Goal: Transaction & Acquisition: Purchase product/service

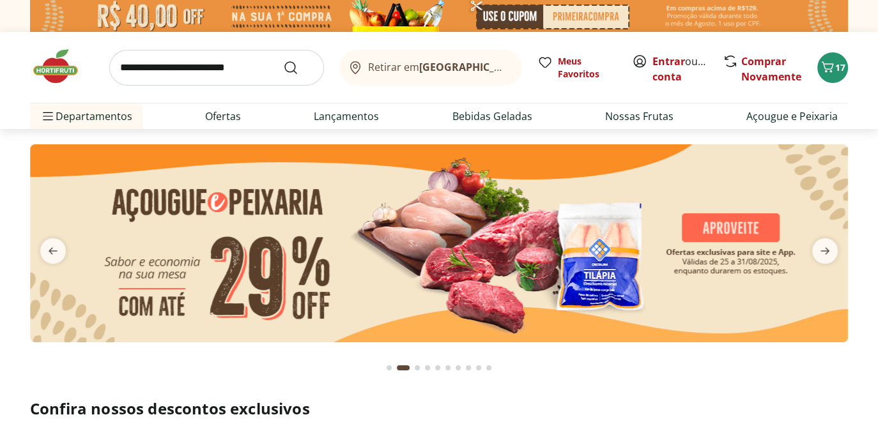
click at [704, 233] on img at bounding box center [439, 243] width 818 height 198
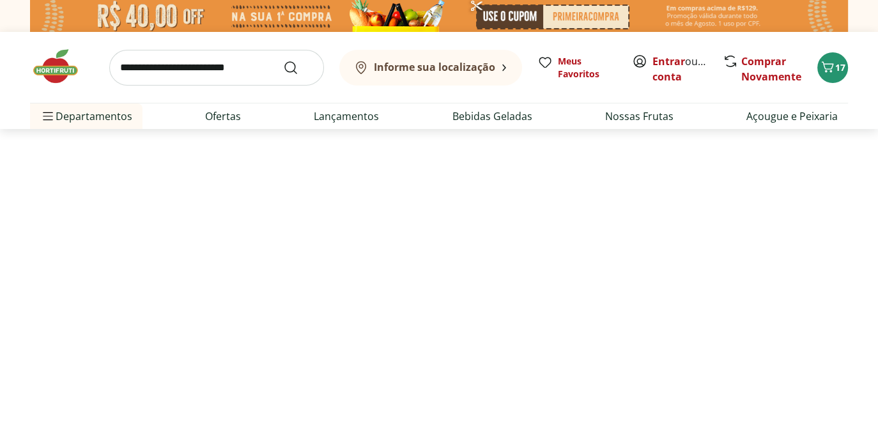
select select "**********"
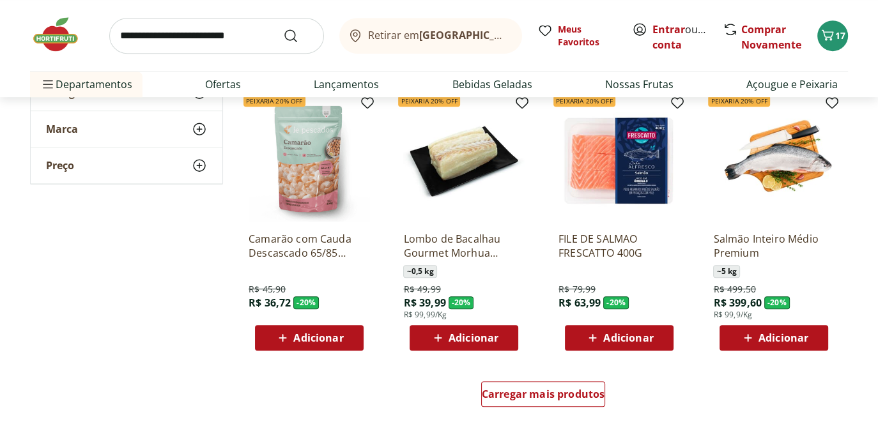
scroll to position [703, 0]
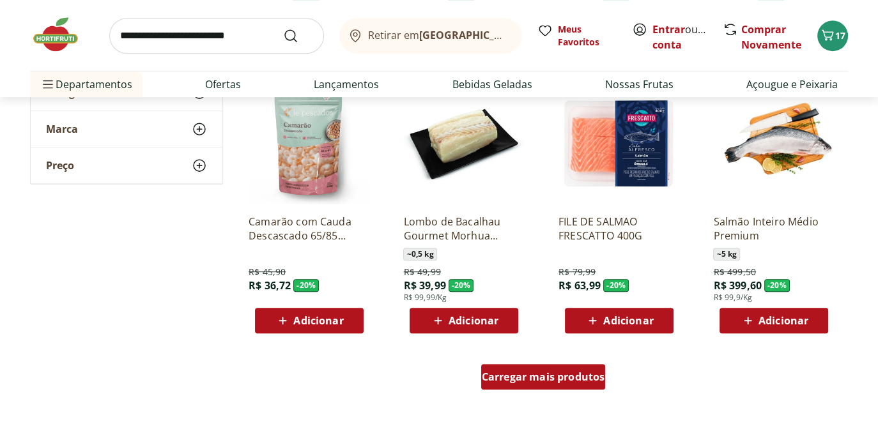
click at [581, 375] on span "Carregar mais produtos" at bounding box center [543, 377] width 123 height 10
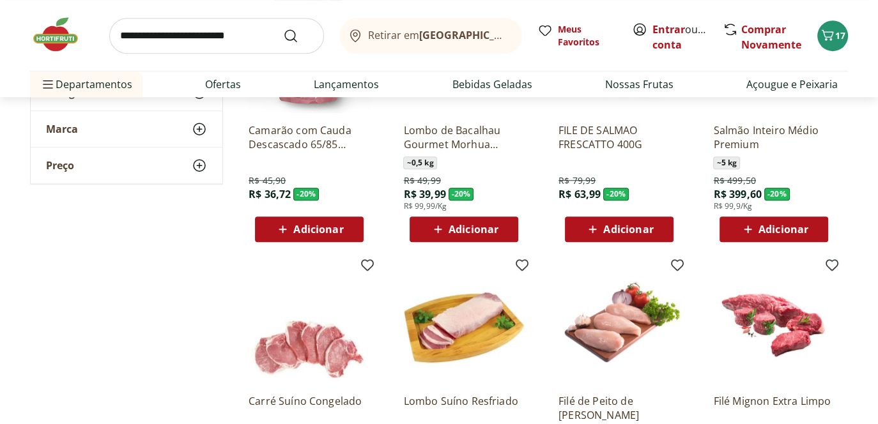
scroll to position [959, 0]
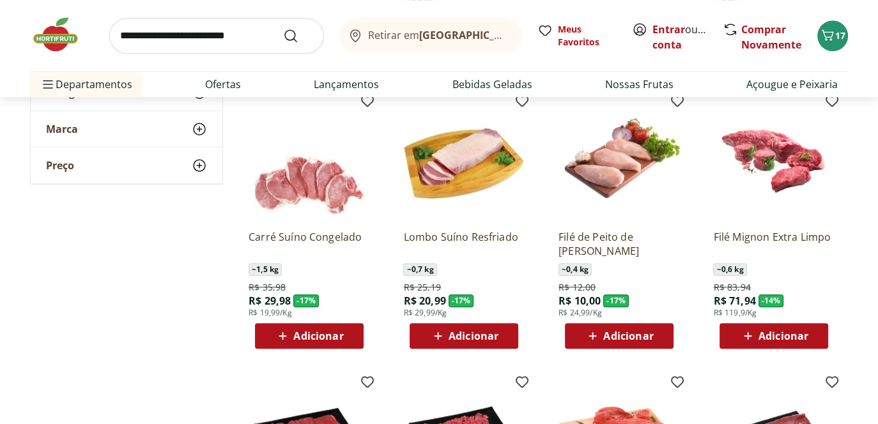
click at [469, 331] on span "Adicionar" at bounding box center [474, 336] width 50 height 10
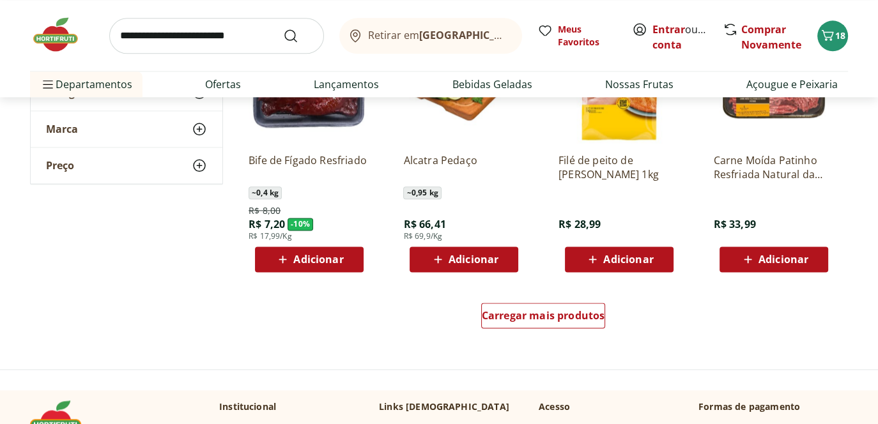
scroll to position [1470, 0]
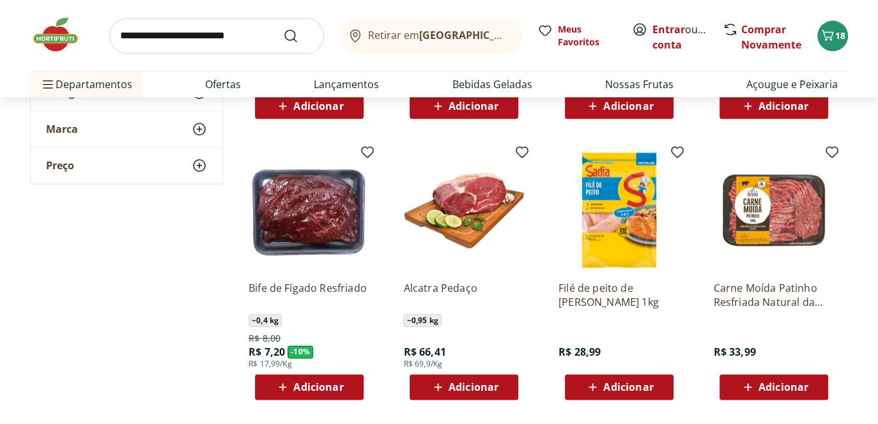
click at [54, 40] on img at bounding box center [62, 34] width 64 height 38
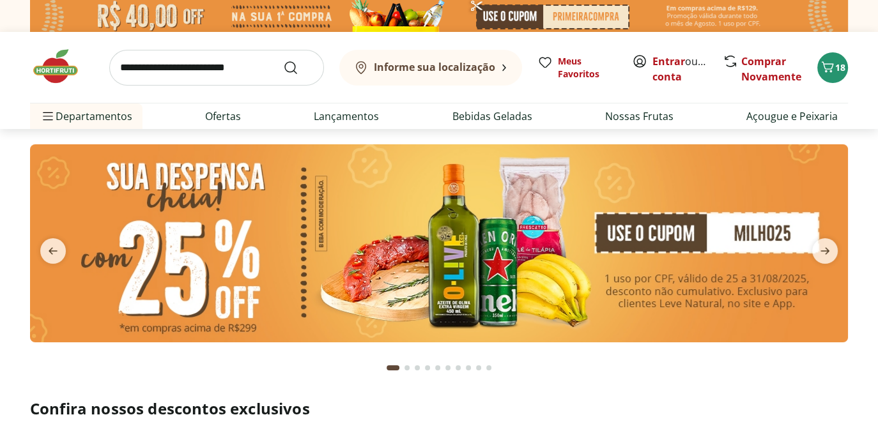
type input "*"
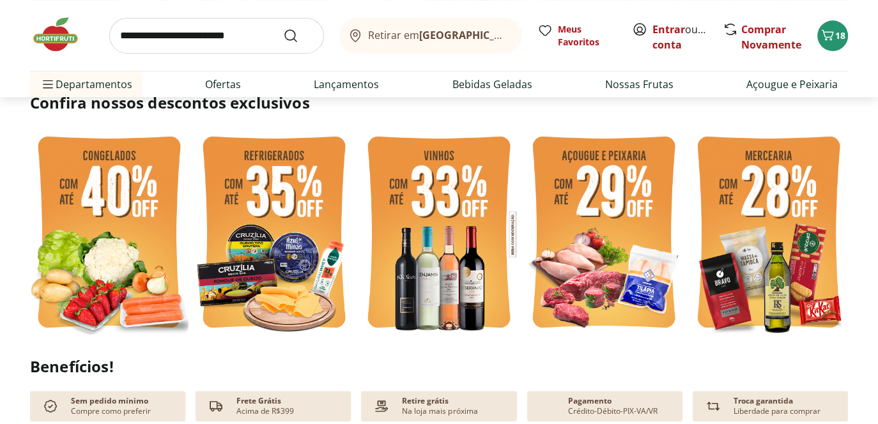
scroll to position [320, 0]
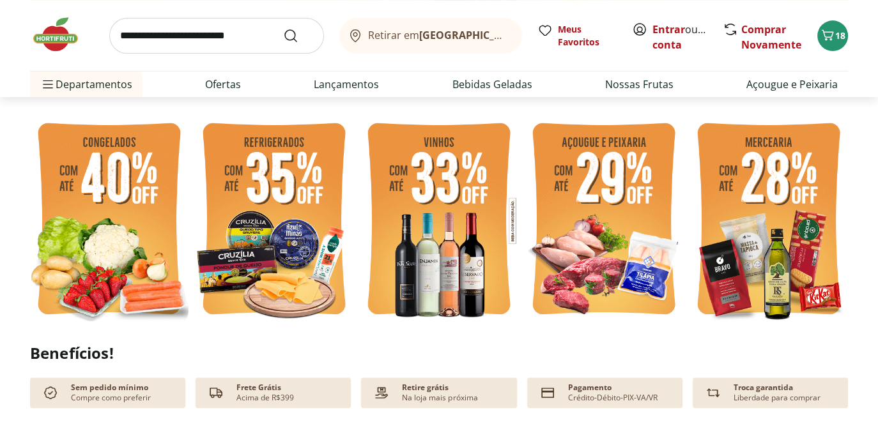
click at [123, 270] on img at bounding box center [109, 221] width 158 height 212
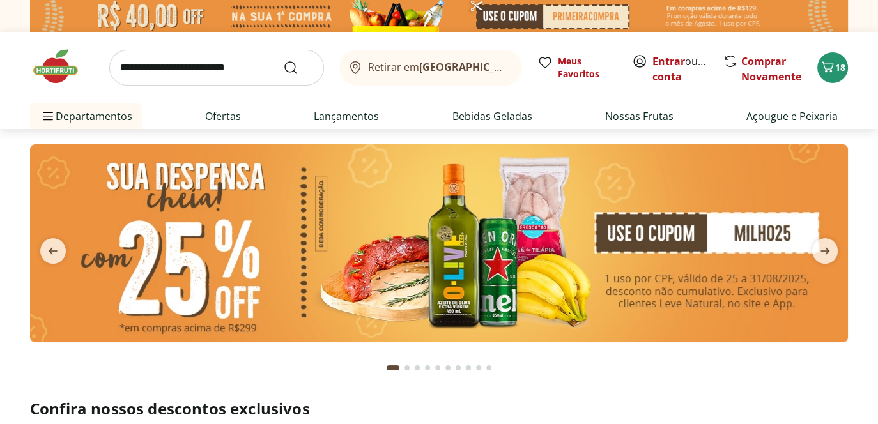
select select "**********"
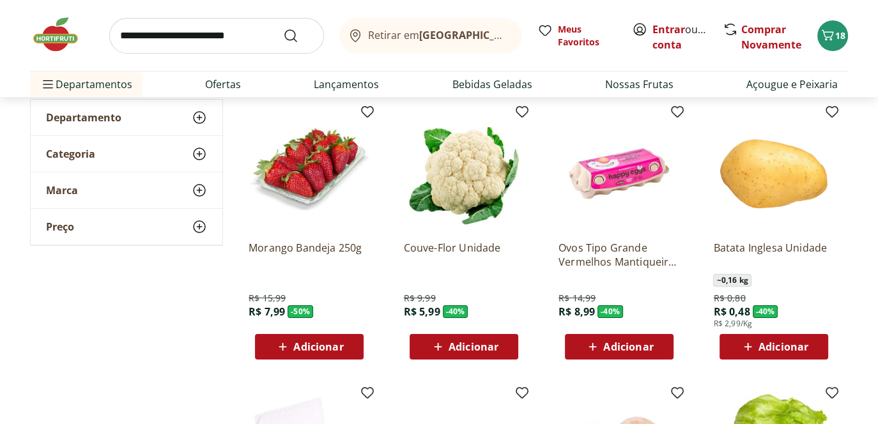
scroll to position [128, 0]
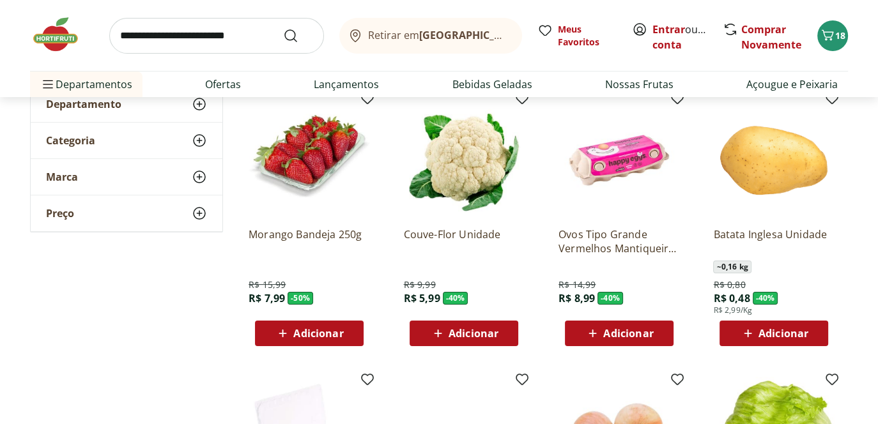
click at [468, 330] on span "Adicionar" at bounding box center [474, 333] width 50 height 10
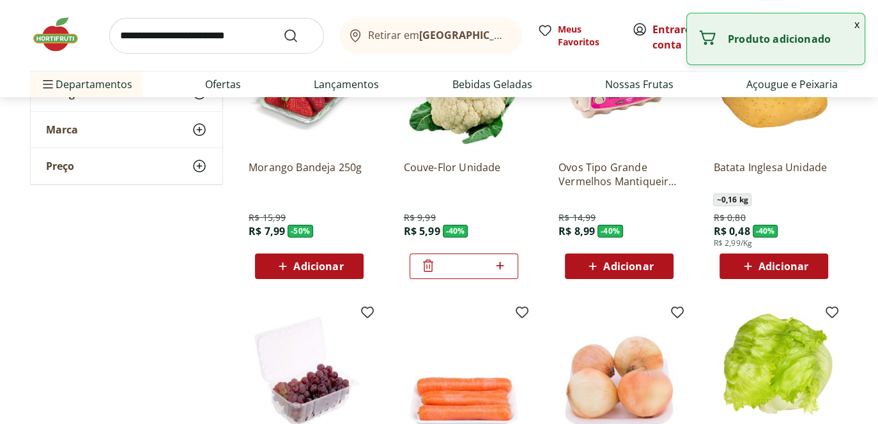
scroll to position [256, 0]
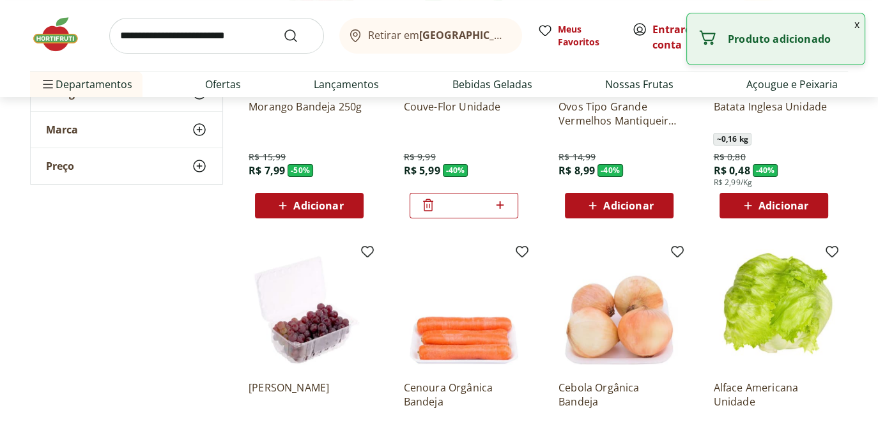
click at [795, 206] on span "Adicionar" at bounding box center [784, 206] width 50 height 10
click at [807, 204] on icon at bounding box center [810, 204] width 16 height 15
type input "*"
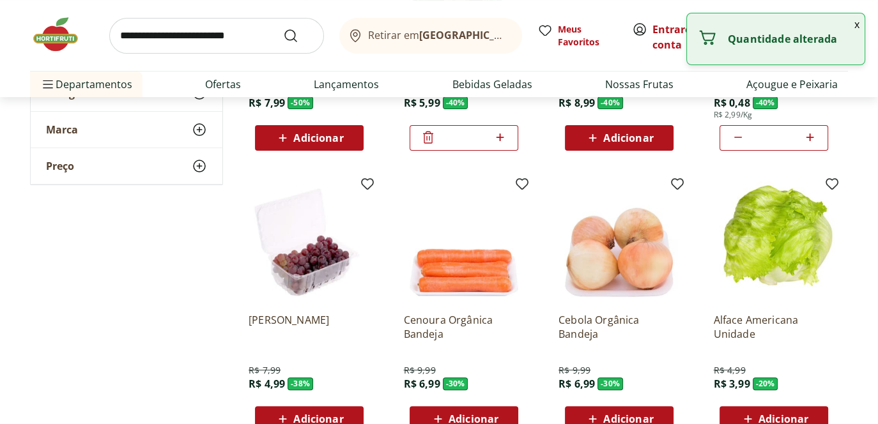
scroll to position [447, 0]
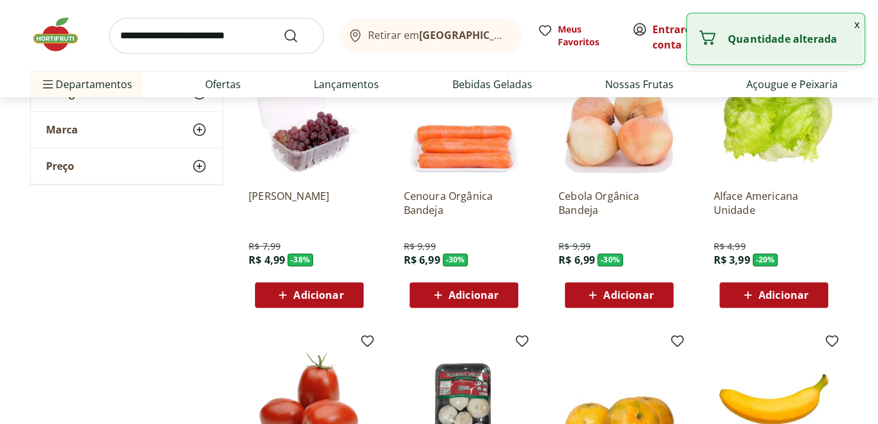
click at [767, 302] on span "Adicionar" at bounding box center [774, 295] width 68 height 15
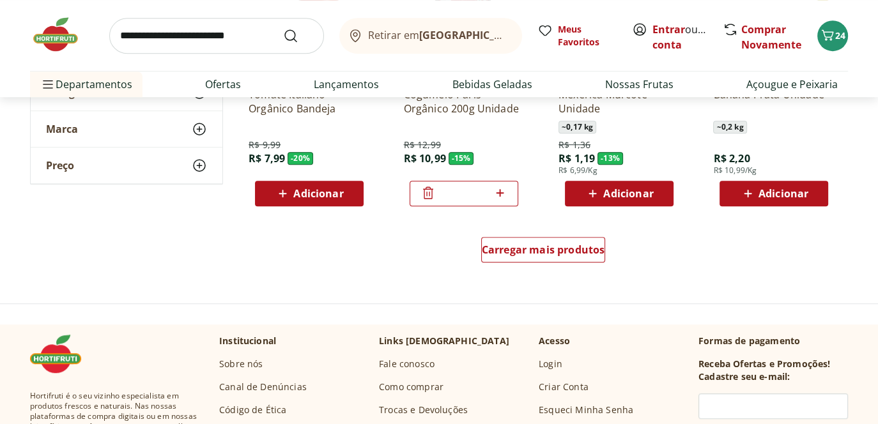
scroll to position [831, 0]
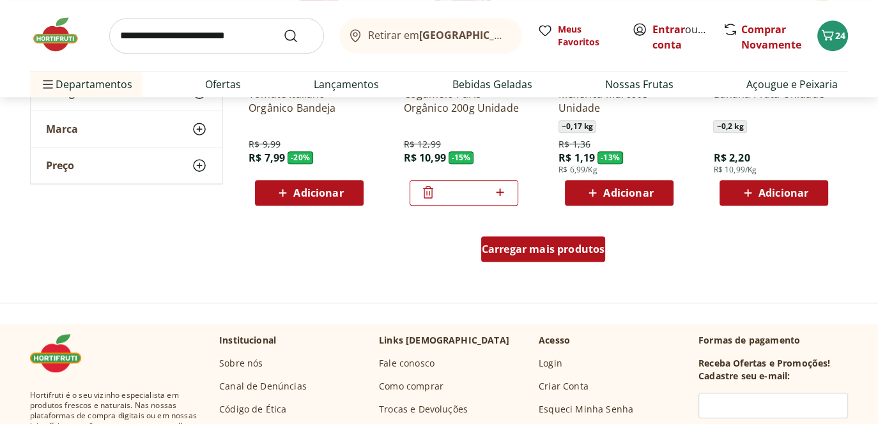
click at [531, 252] on span "Carregar mais produtos" at bounding box center [543, 249] width 123 height 10
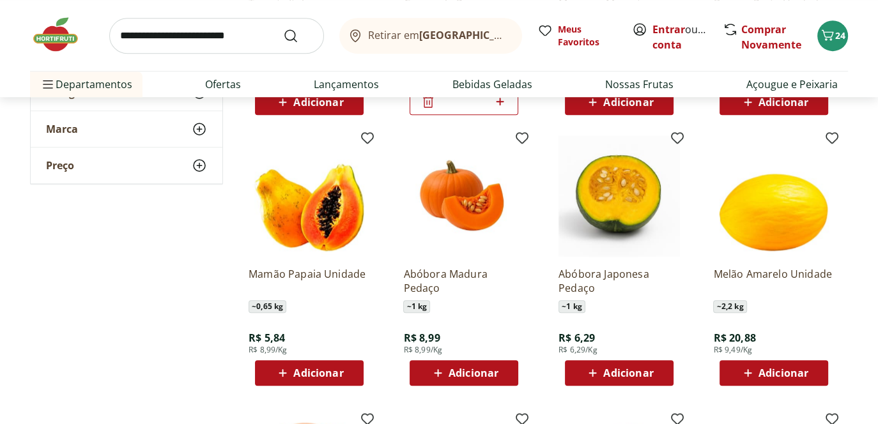
scroll to position [959, 0]
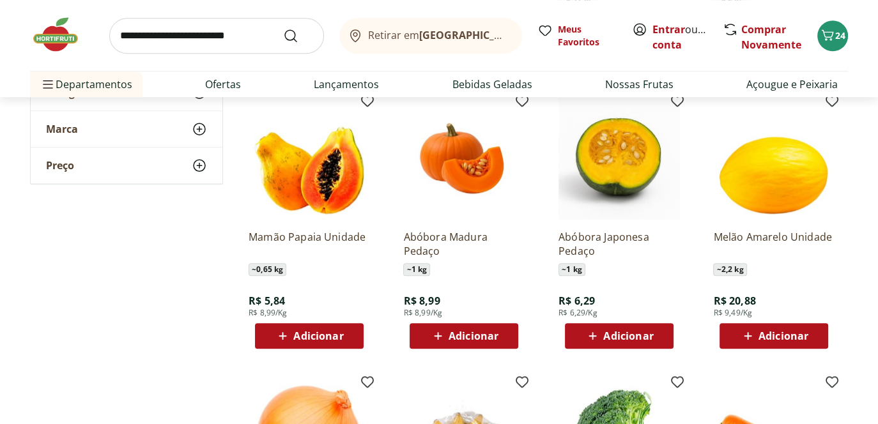
click at [647, 336] on span "Adicionar" at bounding box center [628, 336] width 50 height 10
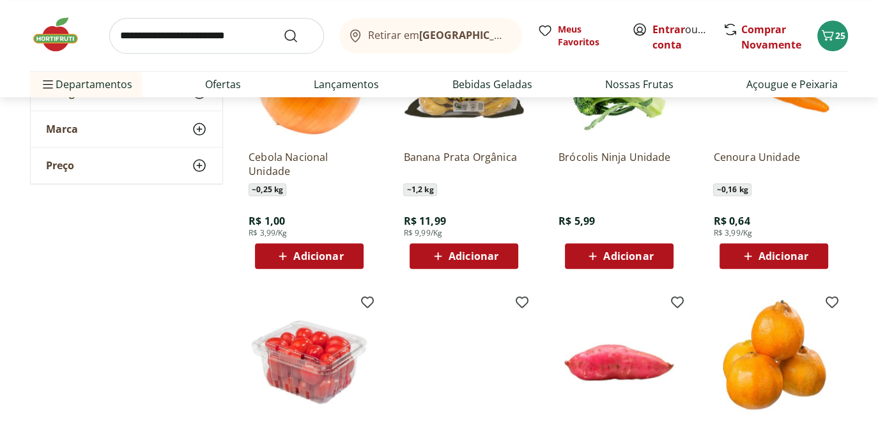
scroll to position [1470, 0]
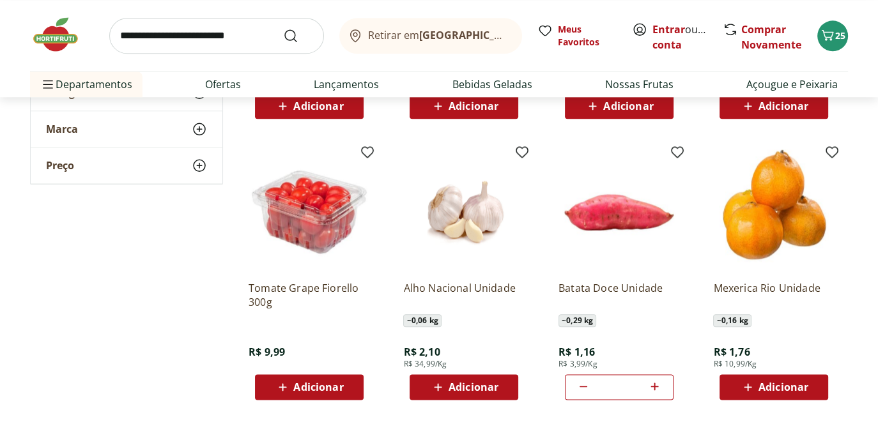
click at [576, 389] on icon at bounding box center [583, 386] width 15 height 15
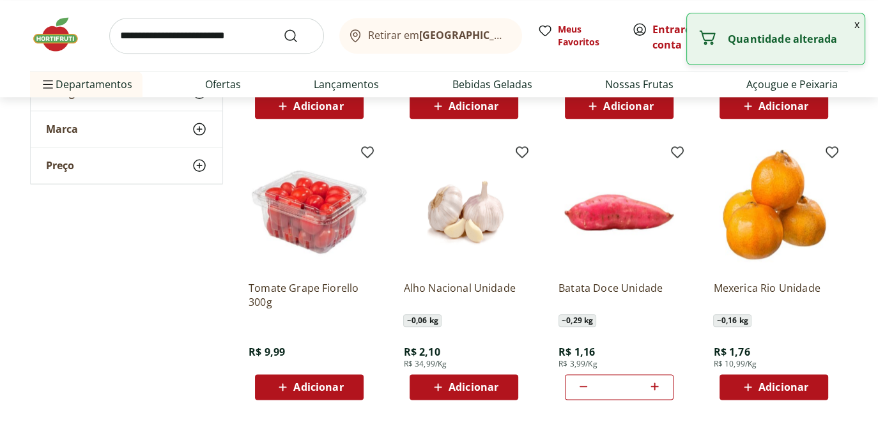
click at [576, 389] on icon at bounding box center [583, 386] width 15 height 15
type input "*"
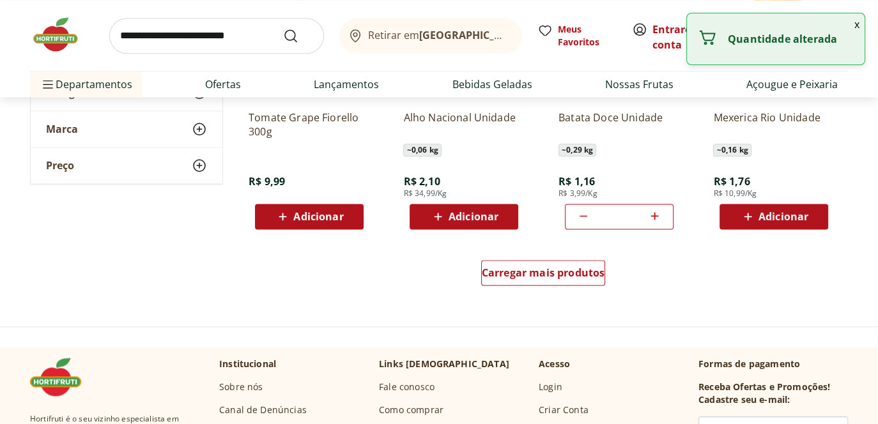
scroll to position [1725, 0]
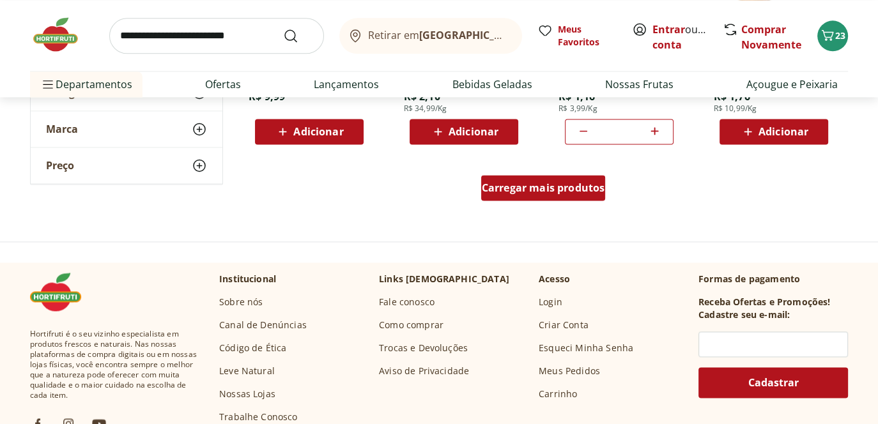
click at [518, 186] on span "Carregar mais produtos" at bounding box center [543, 188] width 123 height 10
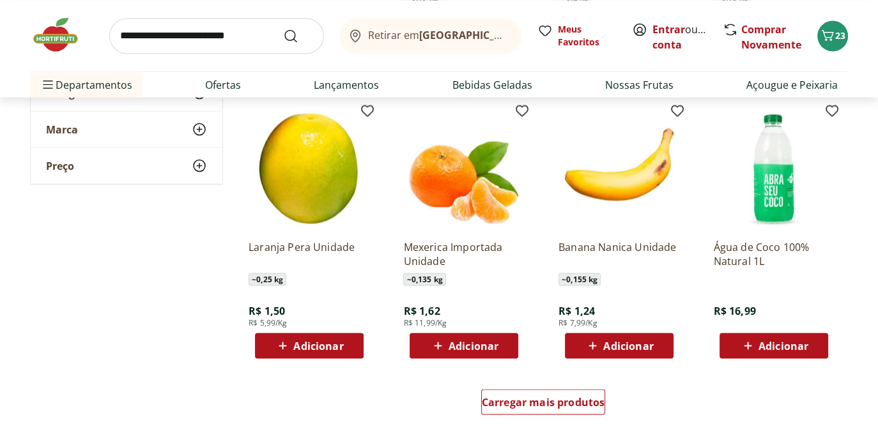
scroll to position [2364, 0]
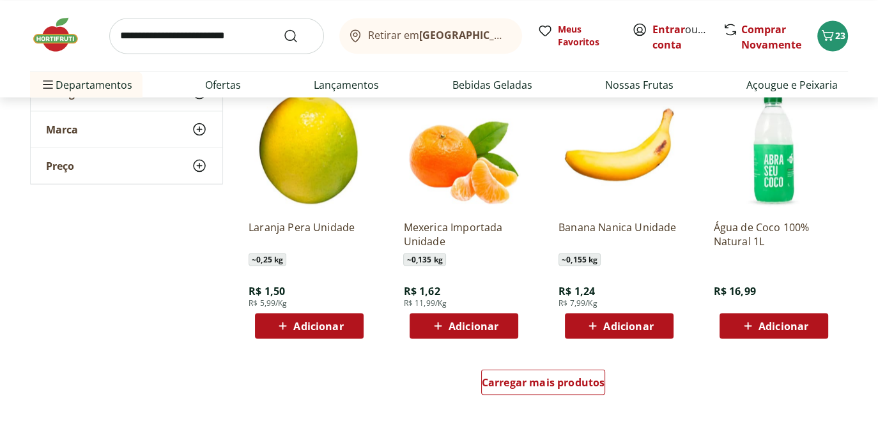
click at [438, 321] on icon at bounding box center [438, 325] width 16 height 15
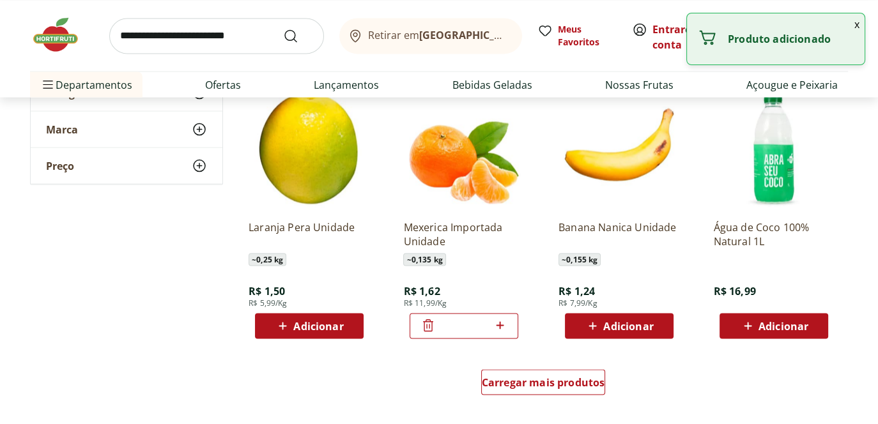
click at [505, 326] on icon at bounding box center [500, 325] width 16 height 15
type input "*"
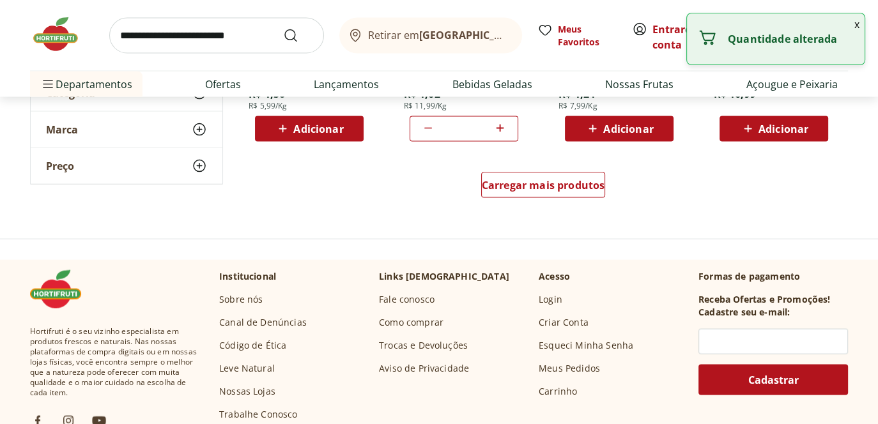
scroll to position [2428, 0]
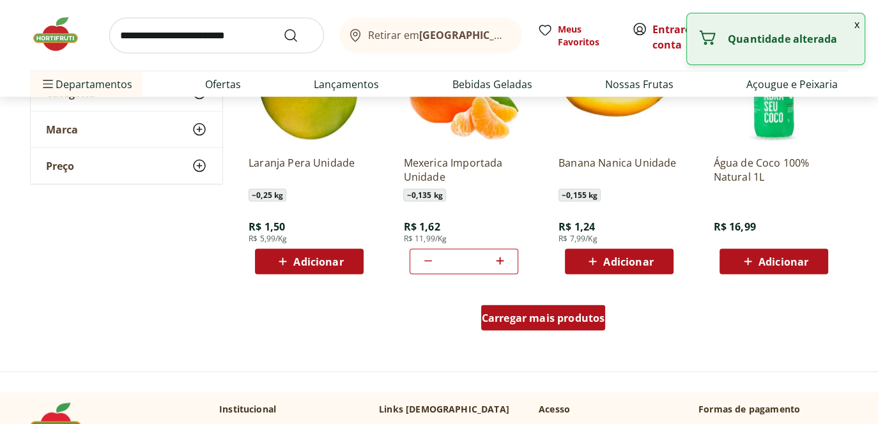
click at [567, 328] on div "Carregar mais produtos" at bounding box center [543, 318] width 125 height 26
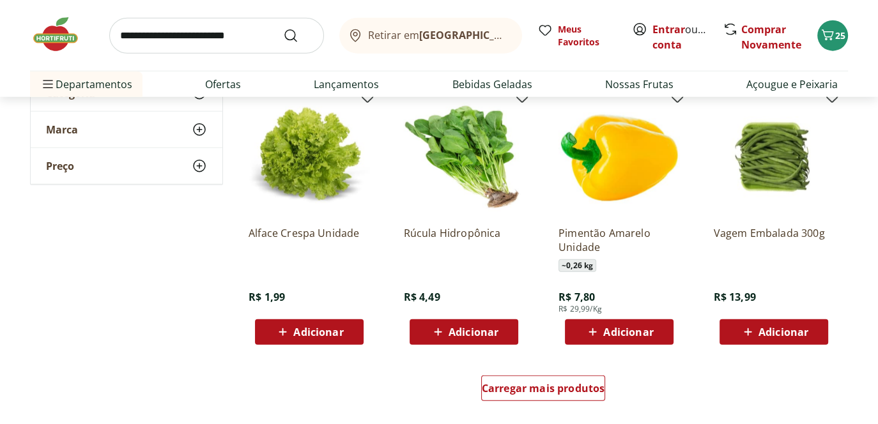
scroll to position [3195, 0]
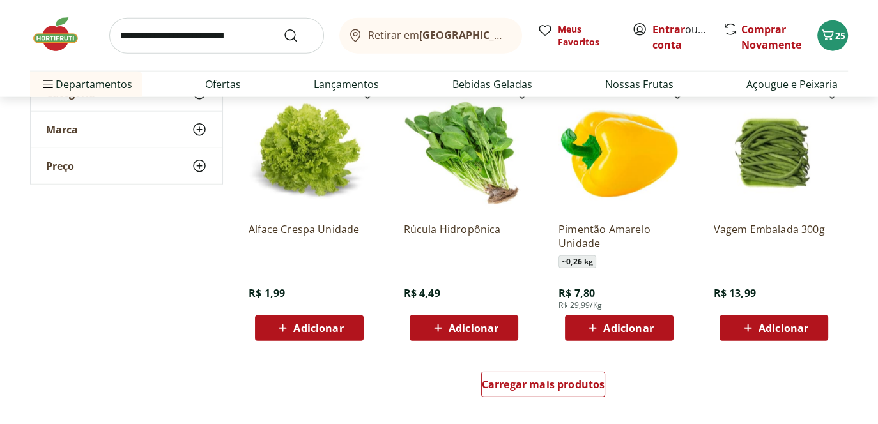
click at [267, 328] on div "Adicionar" at bounding box center [309, 328] width 88 height 23
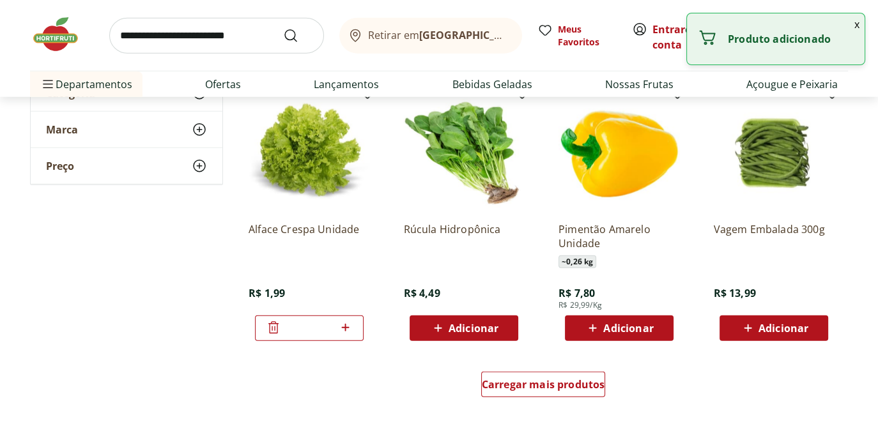
click at [467, 329] on span "Adicionar" at bounding box center [474, 328] width 50 height 10
click at [420, 331] on icon at bounding box center [427, 327] width 15 height 15
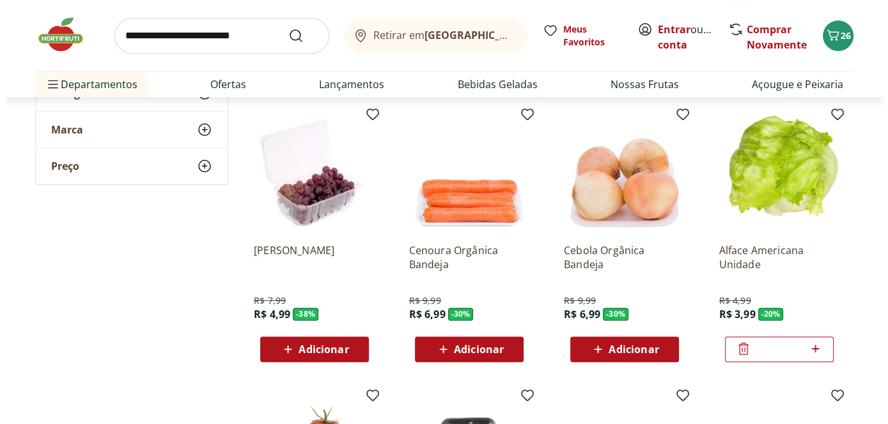
scroll to position [399, 0]
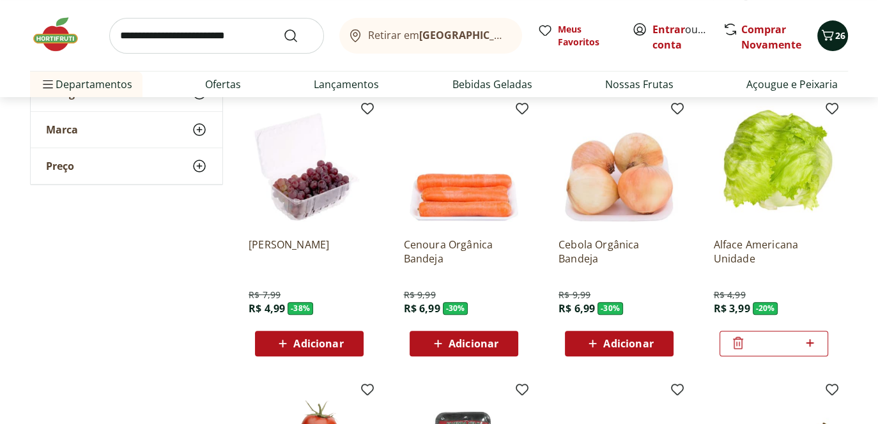
click at [827, 40] on icon "Carrinho" at bounding box center [828, 34] width 12 height 11
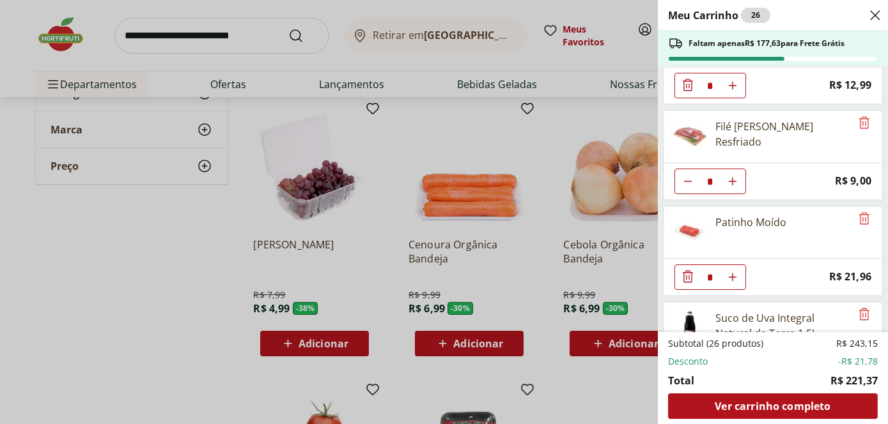
scroll to position [256, 0]
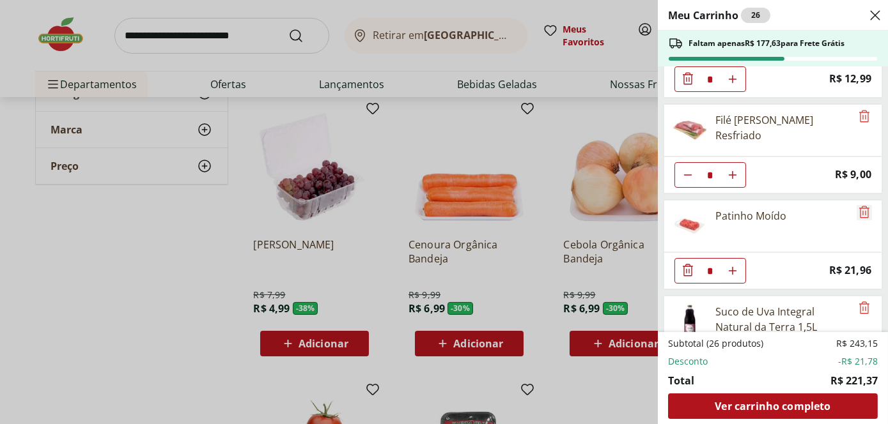
click at [859, 213] on icon "Remove" at bounding box center [863, 211] width 15 height 15
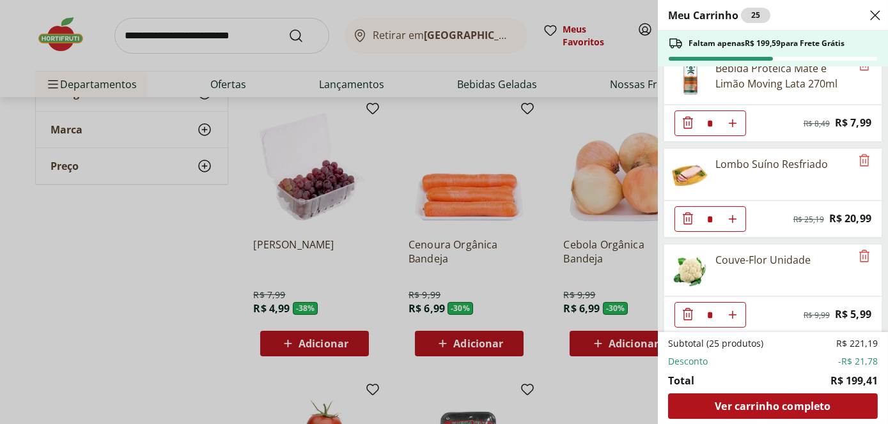
scroll to position [1086, 0]
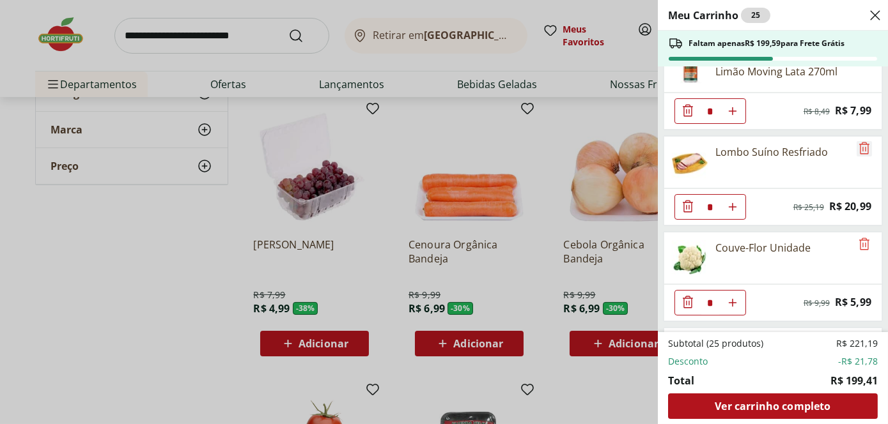
click at [861, 141] on icon "Remove" at bounding box center [863, 148] width 15 height 15
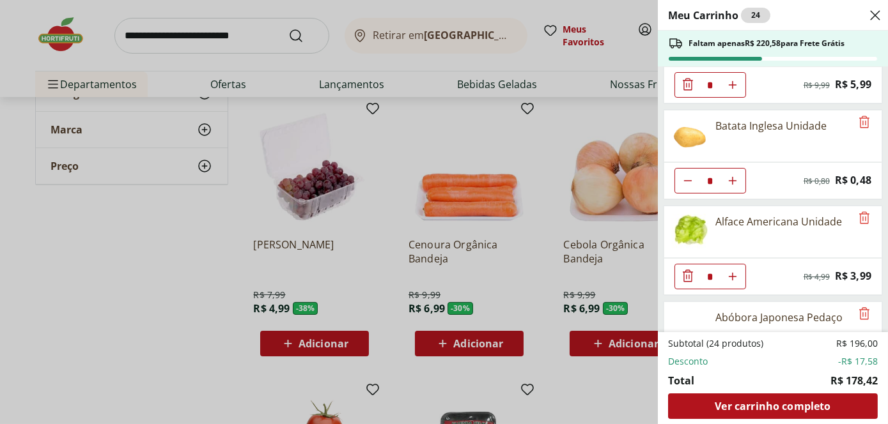
scroll to position [1278, 0]
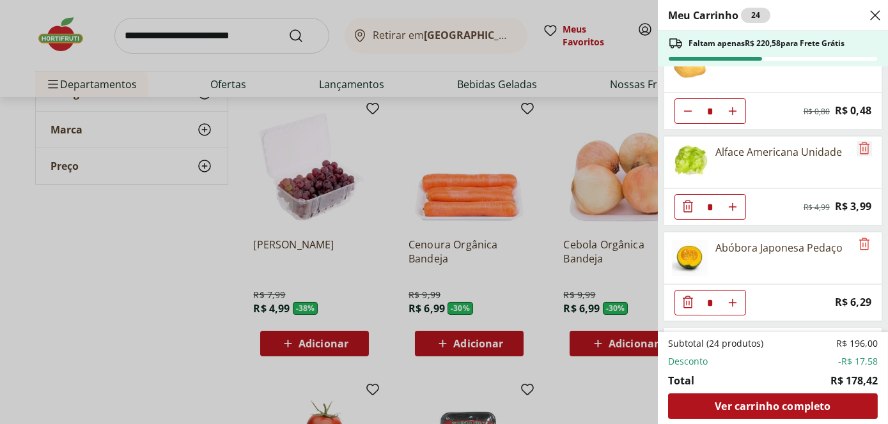
click at [863, 142] on icon "Remove" at bounding box center [864, 148] width 10 height 12
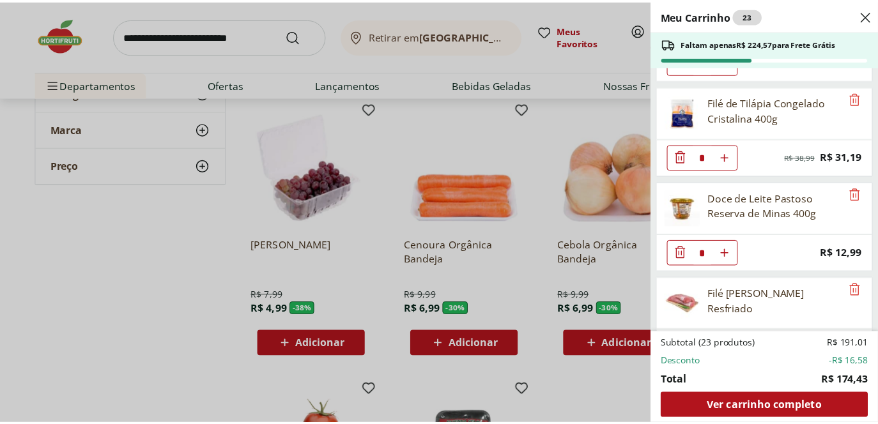
scroll to position [0, 0]
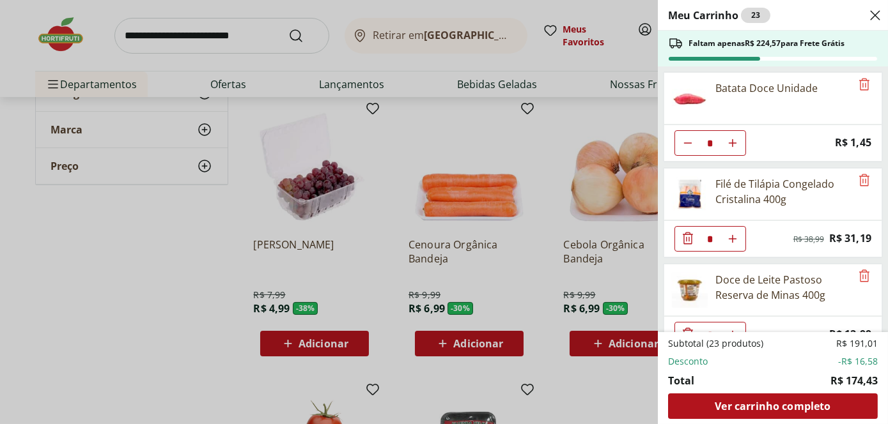
drag, startPoint x: 824, startPoint y: 263, endPoint x: 79, endPoint y: 252, distance: 744.6
click at [79, 252] on div "Meu Carrinho 23 Faltam apenas R$ 224,57 para Frete Grátis Batata Doce Unidade *…" at bounding box center [444, 212] width 888 height 424
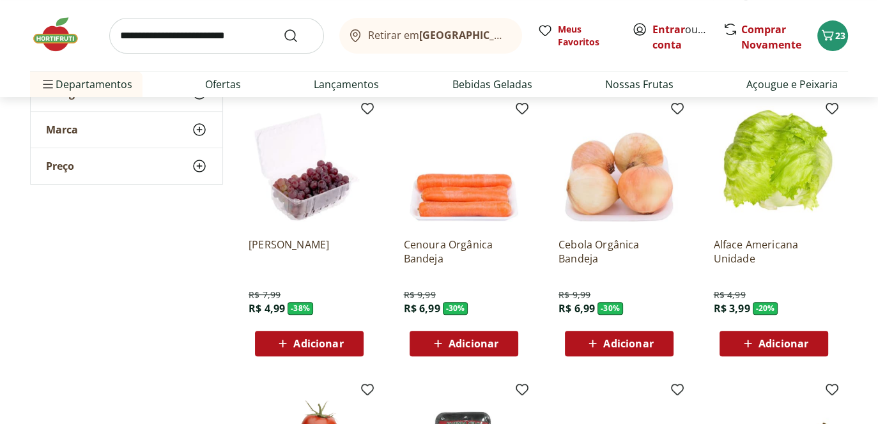
click at [57, 30] on img at bounding box center [62, 34] width 64 height 38
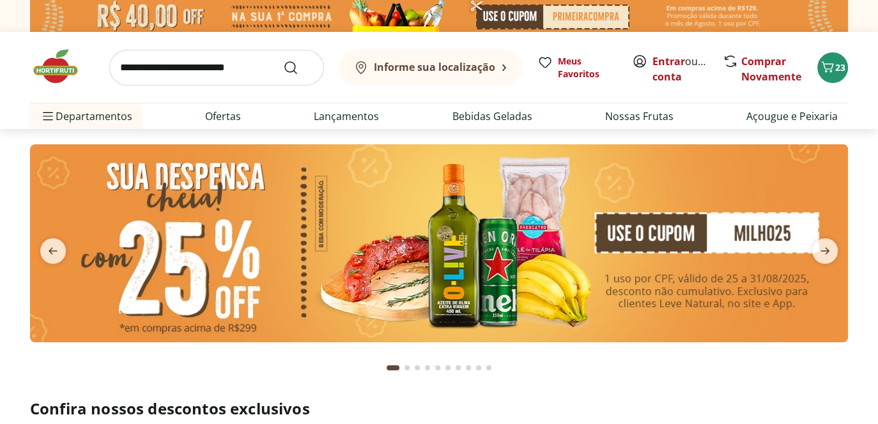
type input "*"
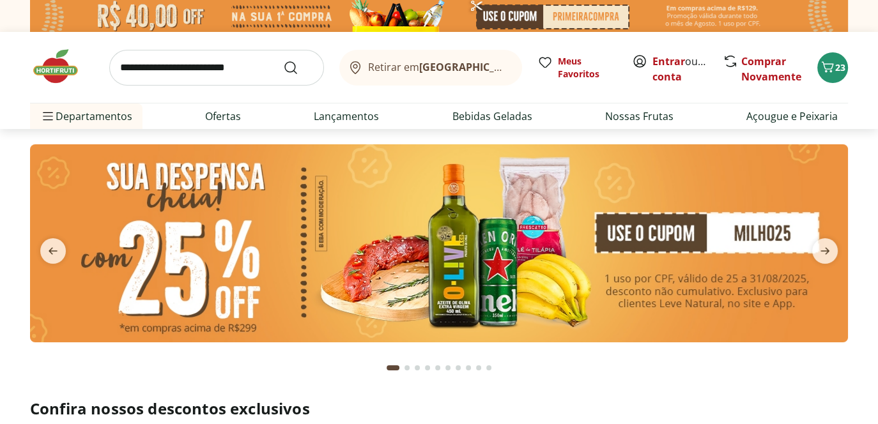
click at [205, 66] on input "search" at bounding box center [216, 68] width 215 height 36
type input "*****"
click at [283, 60] on button "Submit Search" at bounding box center [298, 67] width 31 height 15
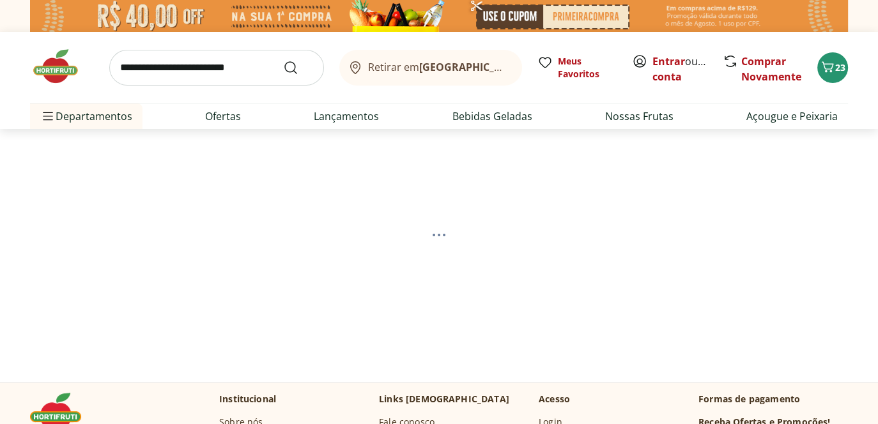
select select "**********"
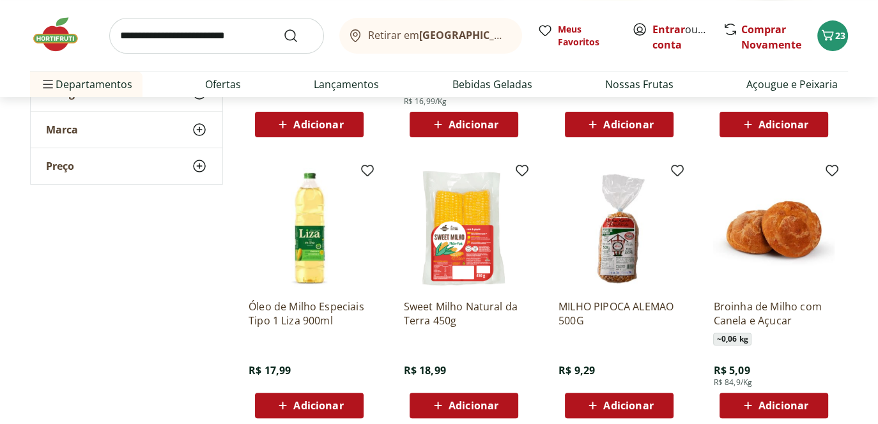
scroll to position [703, 0]
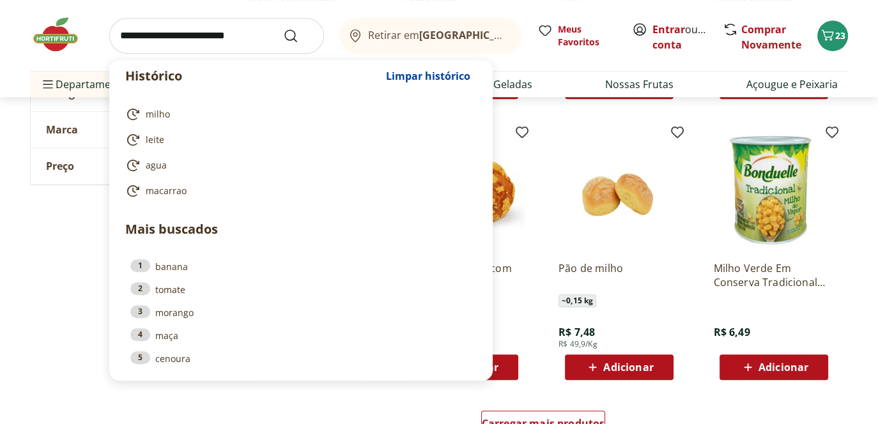
click at [147, 31] on input "search" at bounding box center [216, 36] width 215 height 36
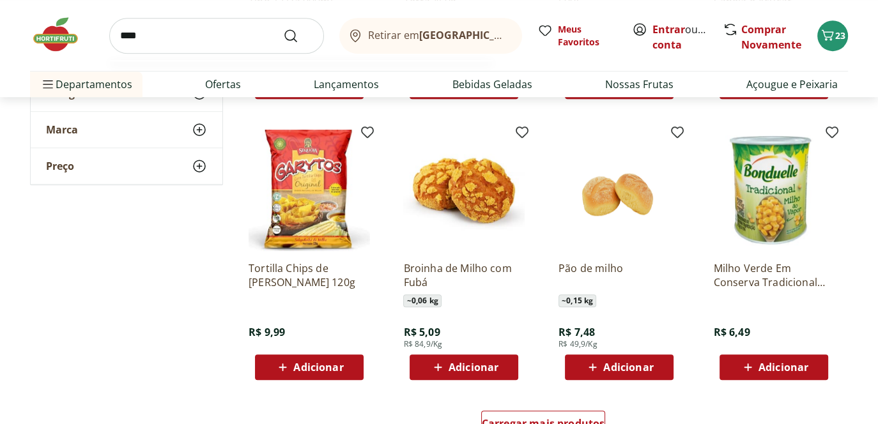
type input "****"
click at [283, 28] on button "Submit Search" at bounding box center [298, 35] width 31 height 15
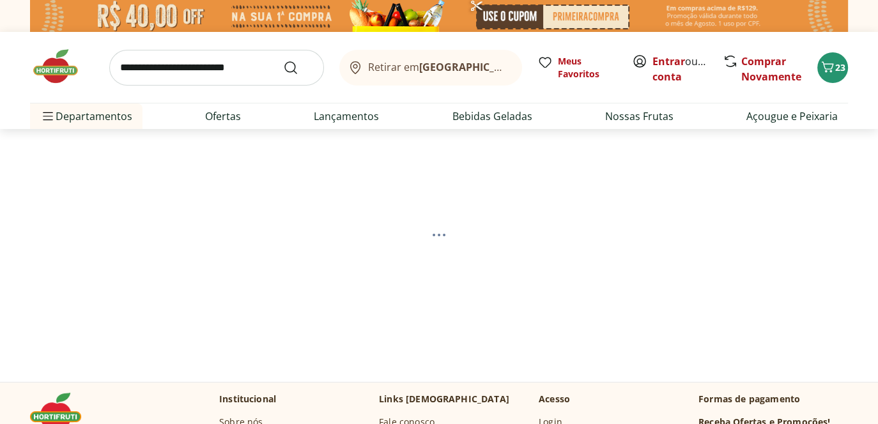
select select "**********"
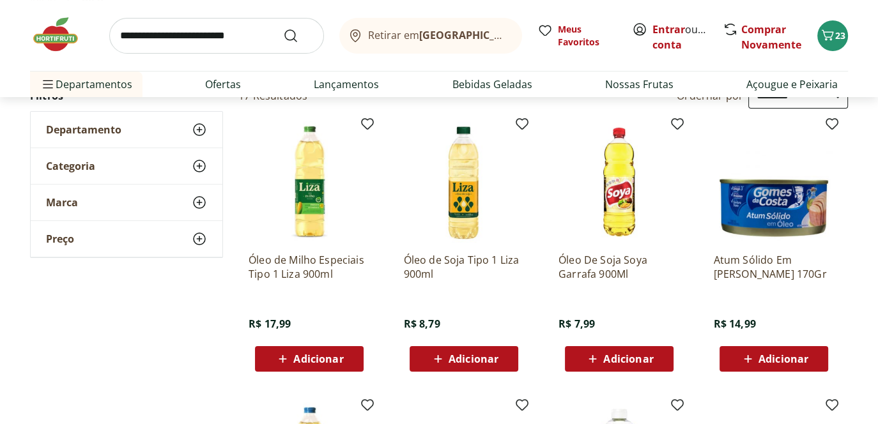
scroll to position [192, 0]
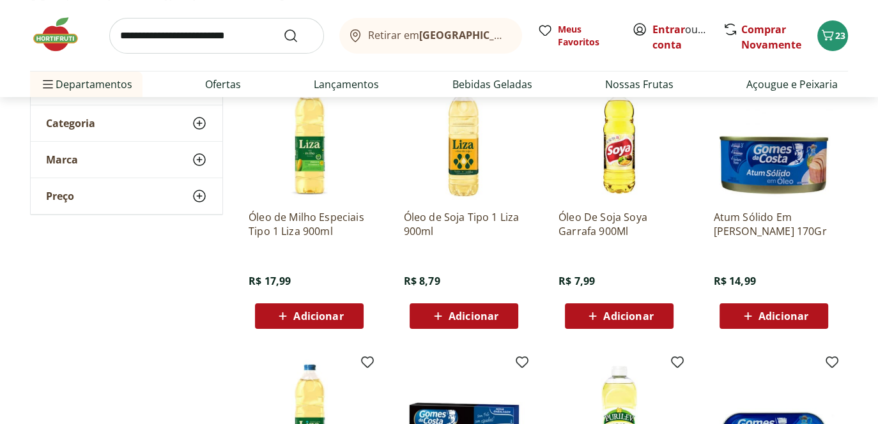
click at [633, 304] on button "Adicionar" at bounding box center [619, 317] width 109 height 26
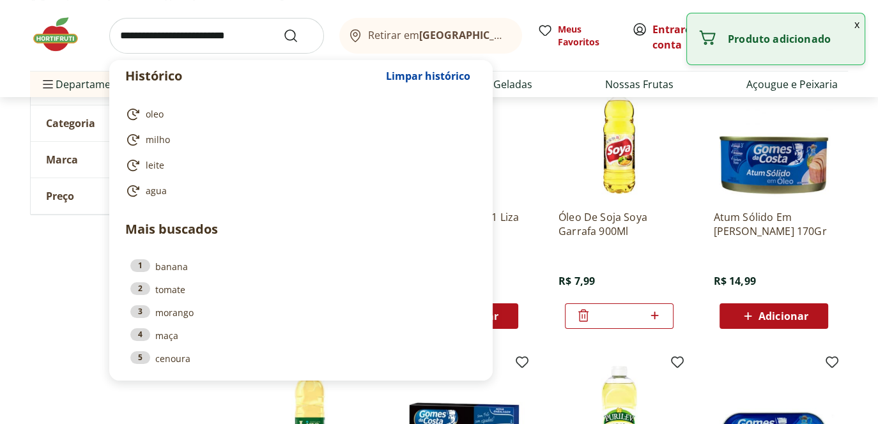
click at [198, 36] on input "search" at bounding box center [216, 36] width 215 height 36
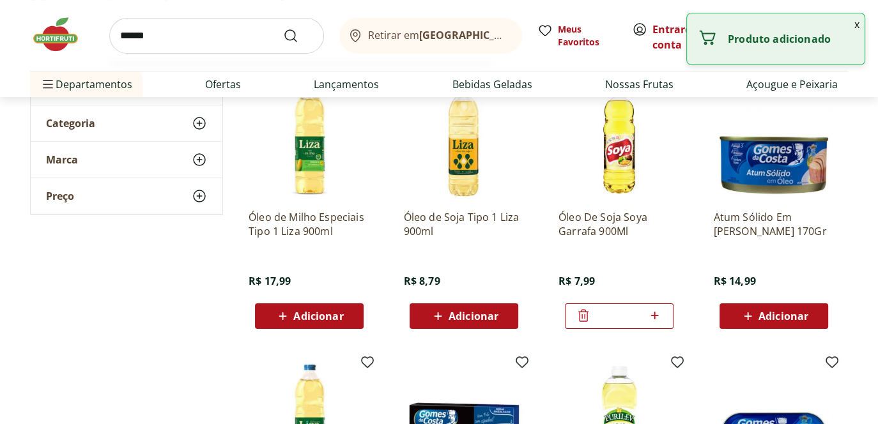
type input "******"
click at [283, 28] on button "Submit Search" at bounding box center [298, 35] width 31 height 15
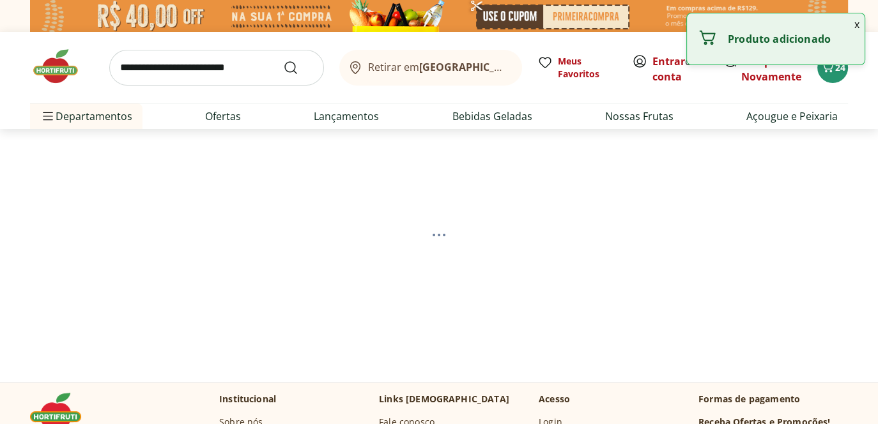
select select "**********"
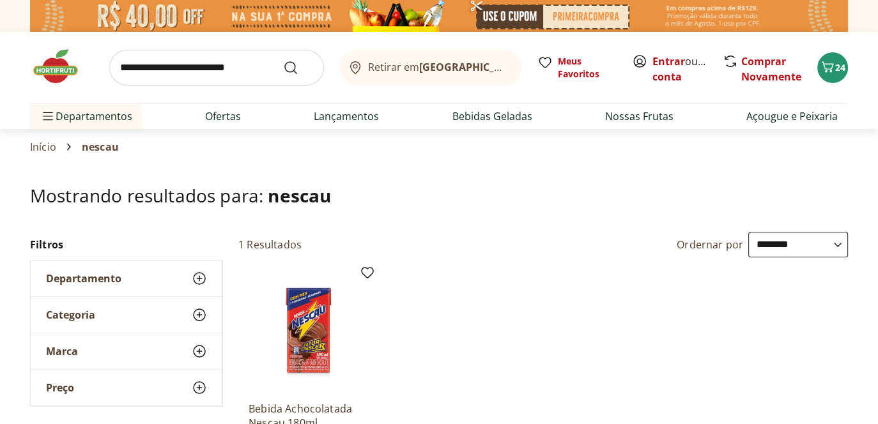
click at [59, 77] on img at bounding box center [62, 66] width 64 height 38
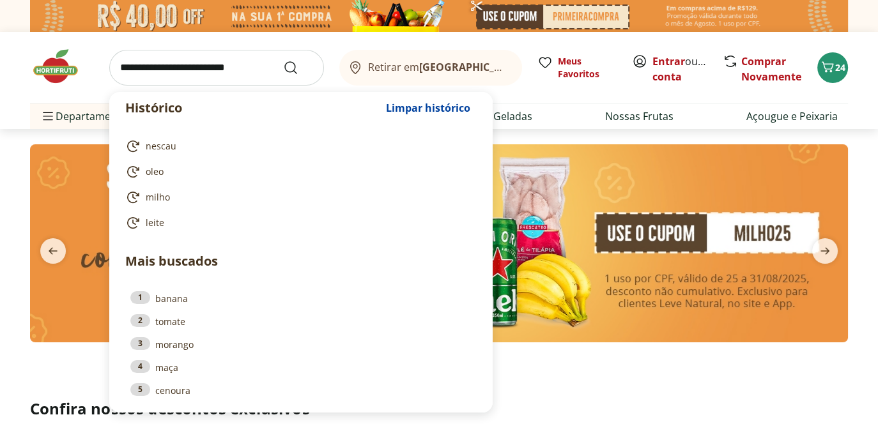
click at [222, 63] on input "search" at bounding box center [216, 68] width 215 height 36
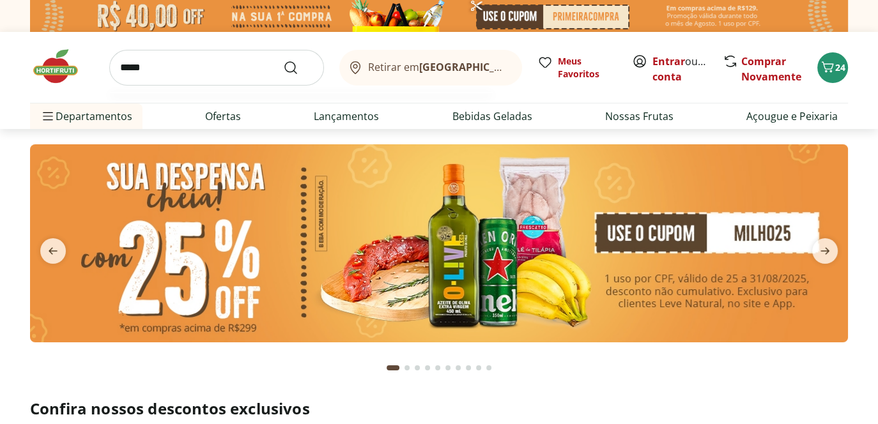
type input "*****"
click at [283, 60] on button "Submit Search" at bounding box center [298, 67] width 31 height 15
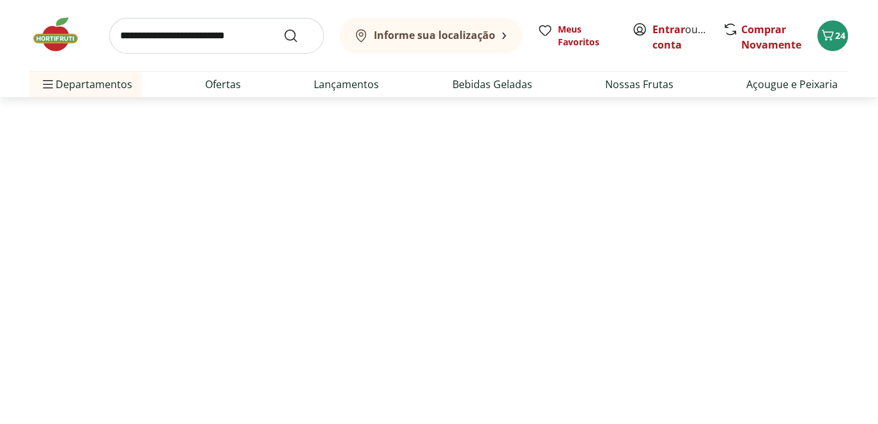
select select "**********"
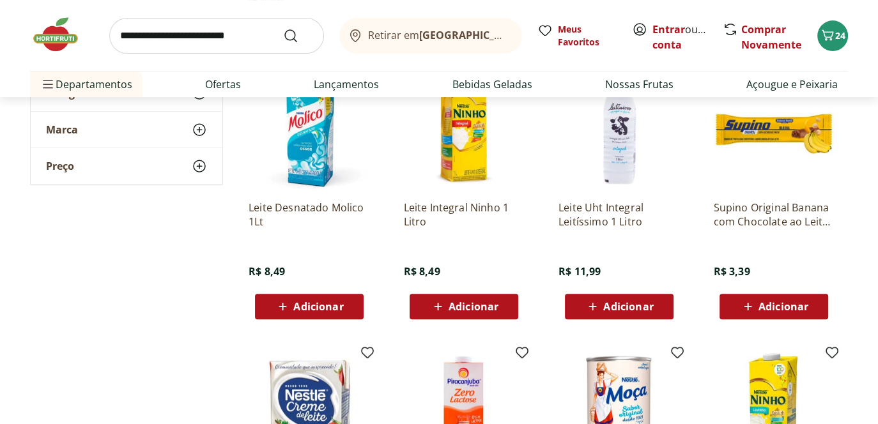
scroll to position [767, 0]
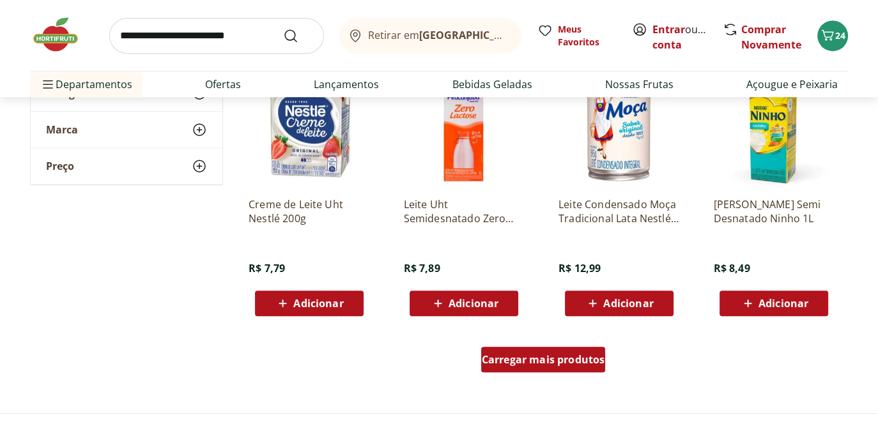
click at [559, 358] on span "Carregar mais produtos" at bounding box center [543, 360] width 123 height 10
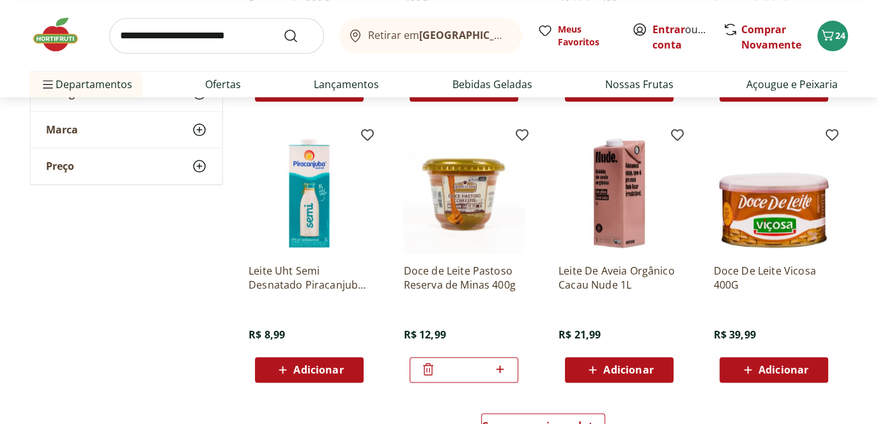
scroll to position [1661, 0]
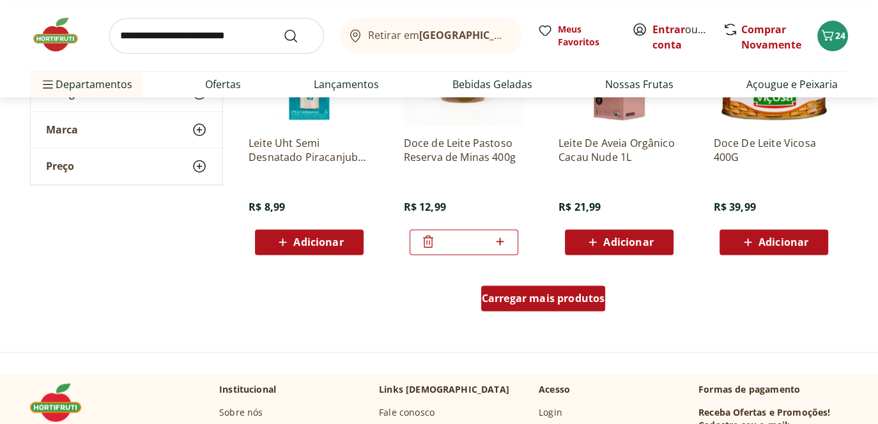
click at [557, 307] on div "Carregar mais produtos" at bounding box center [543, 299] width 125 height 26
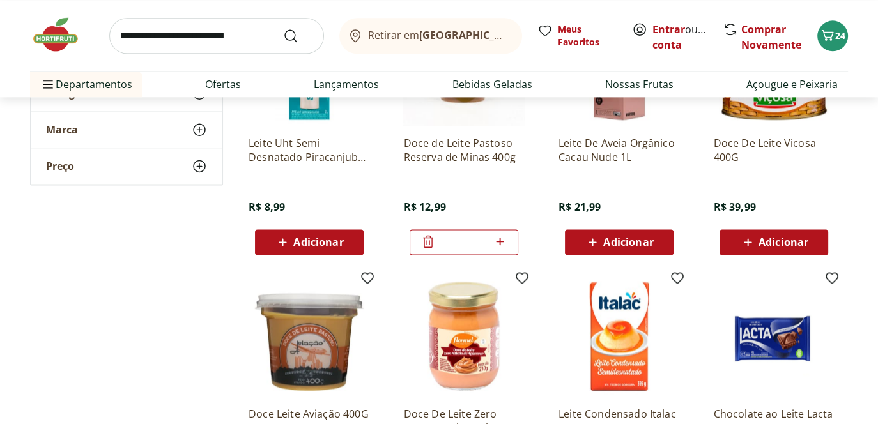
scroll to position [1917, 0]
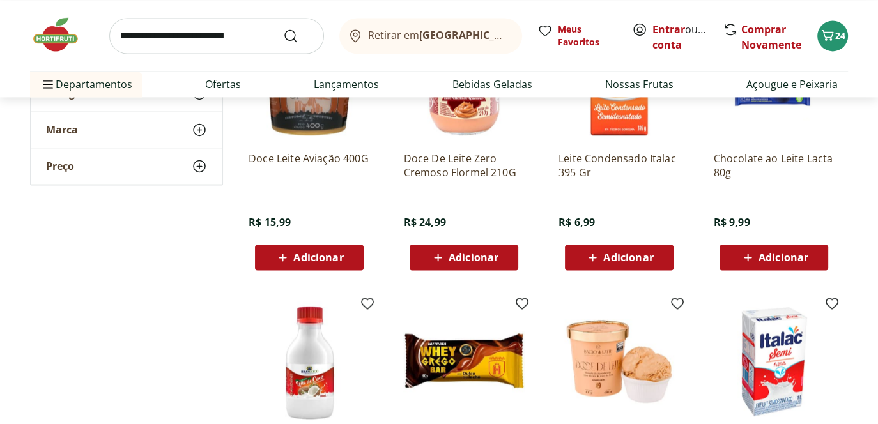
click at [302, 256] on span "Adicionar" at bounding box center [318, 257] width 50 height 10
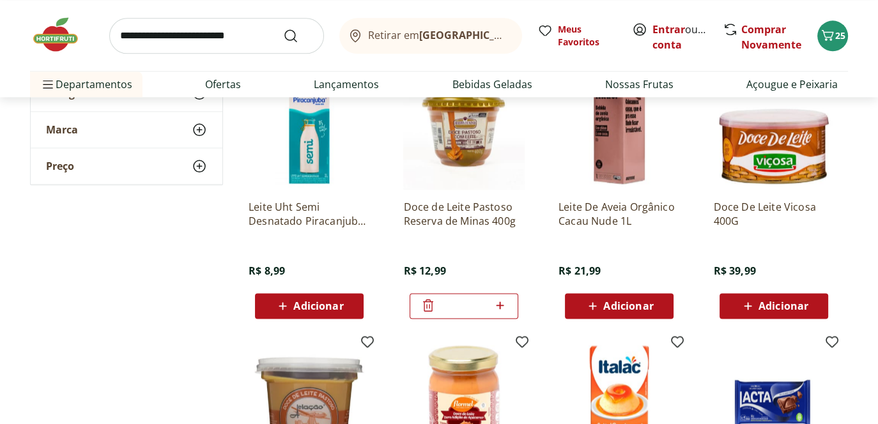
scroll to position [1853, 0]
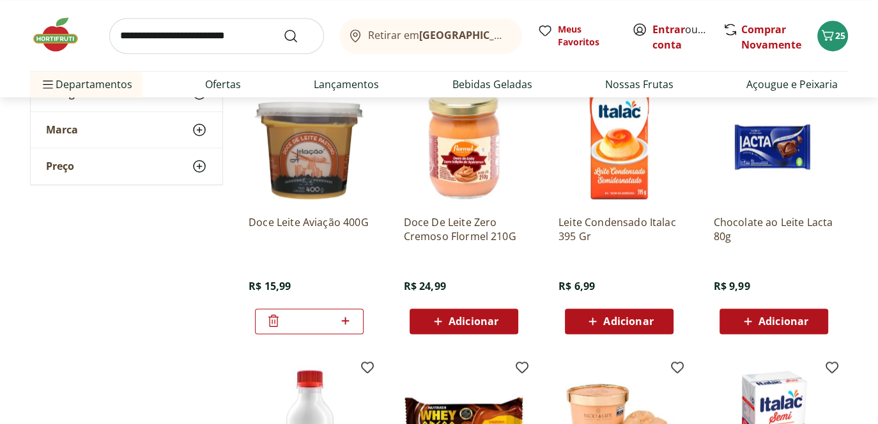
click at [274, 324] on icon at bounding box center [273, 320] width 15 height 15
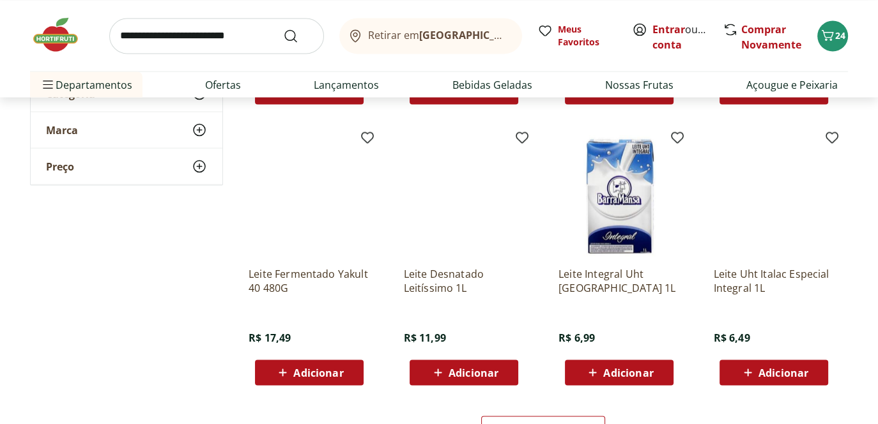
scroll to position [2684, 0]
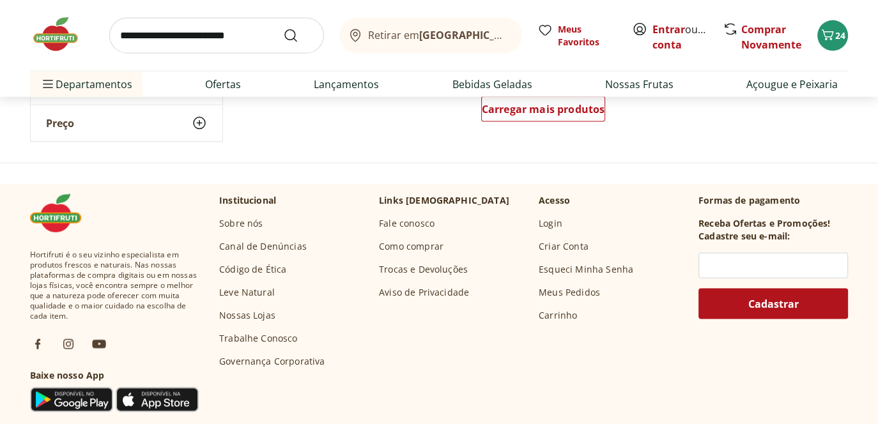
click at [65, 27] on img at bounding box center [62, 34] width 64 height 38
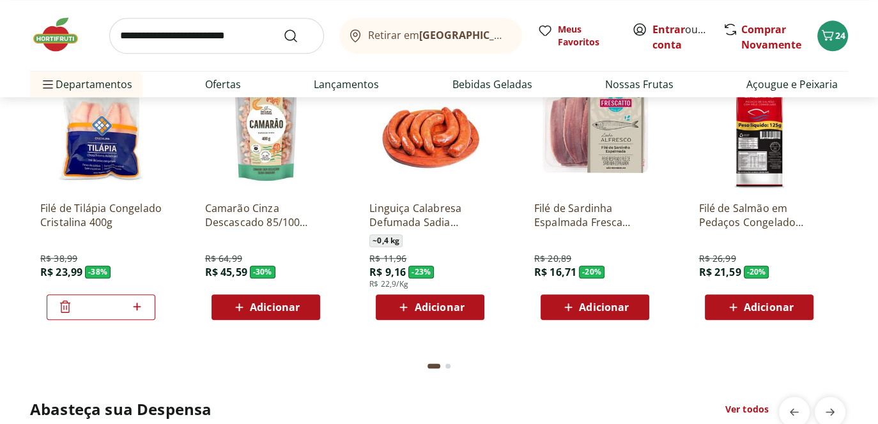
scroll to position [1789, 0]
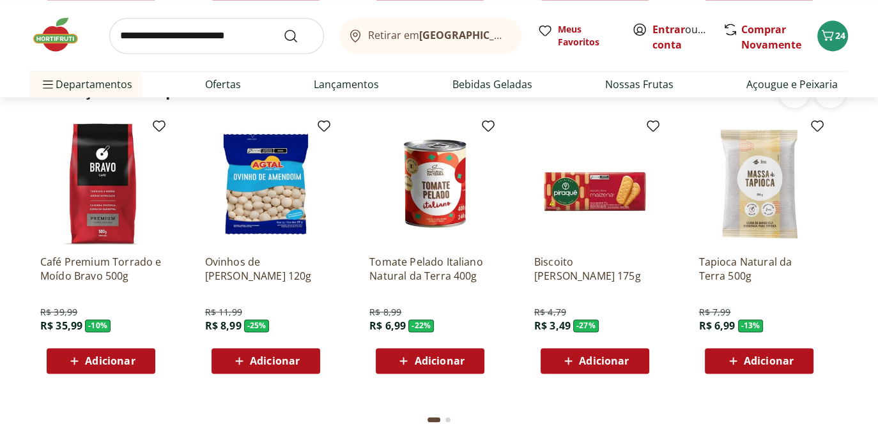
click at [124, 356] on span "Adicionar" at bounding box center [110, 361] width 50 height 10
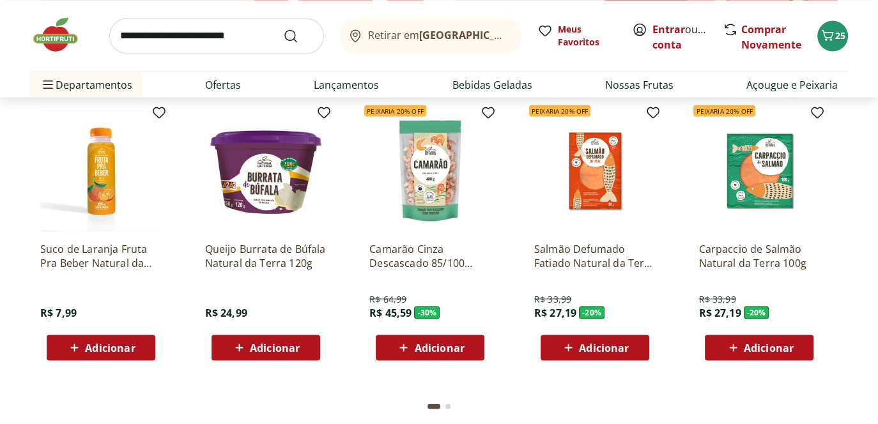
scroll to position [2301, 0]
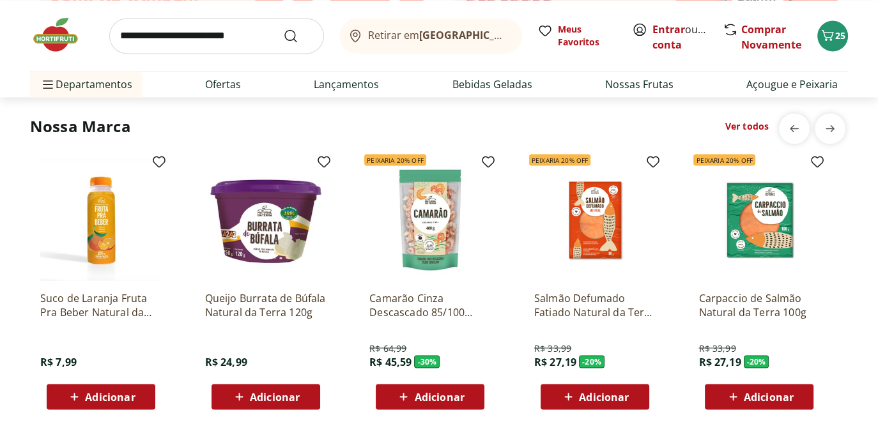
type input "*"
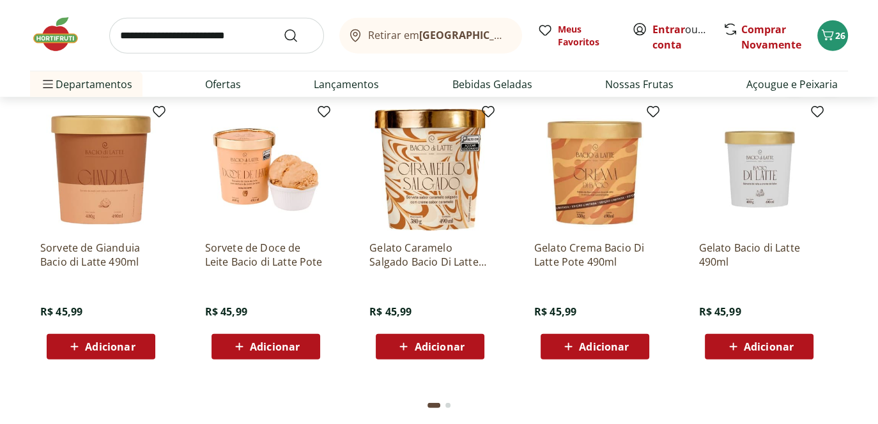
scroll to position [3451, 0]
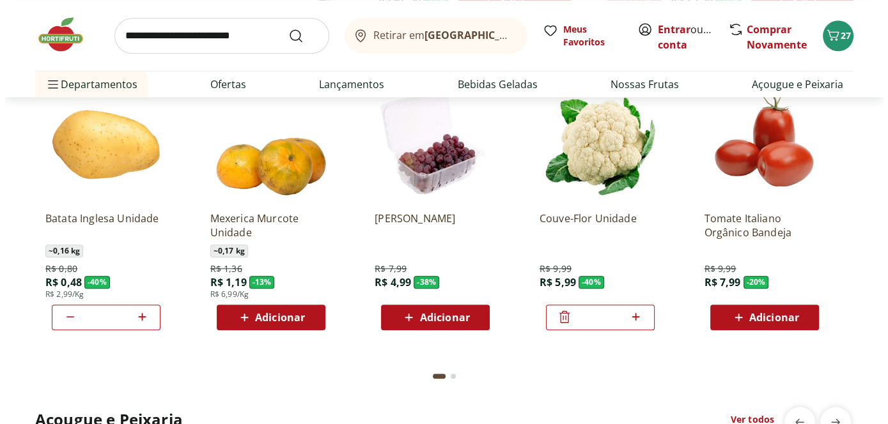
scroll to position [703, 0]
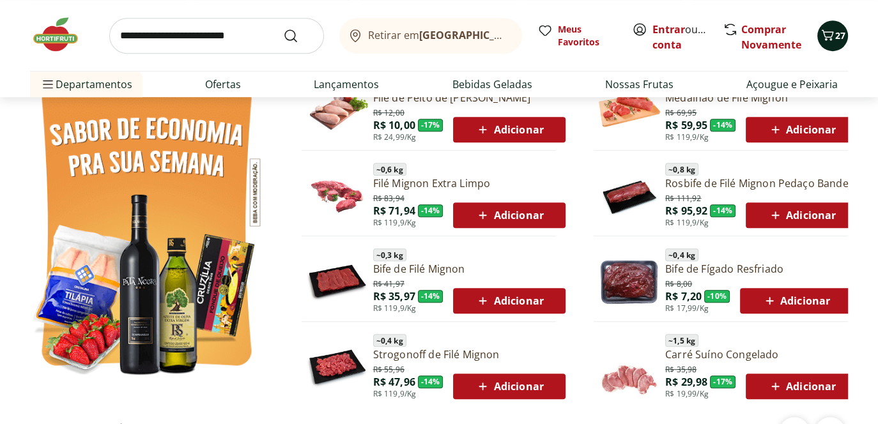
click at [824, 39] on icon "Carrinho" at bounding box center [827, 34] width 15 height 15
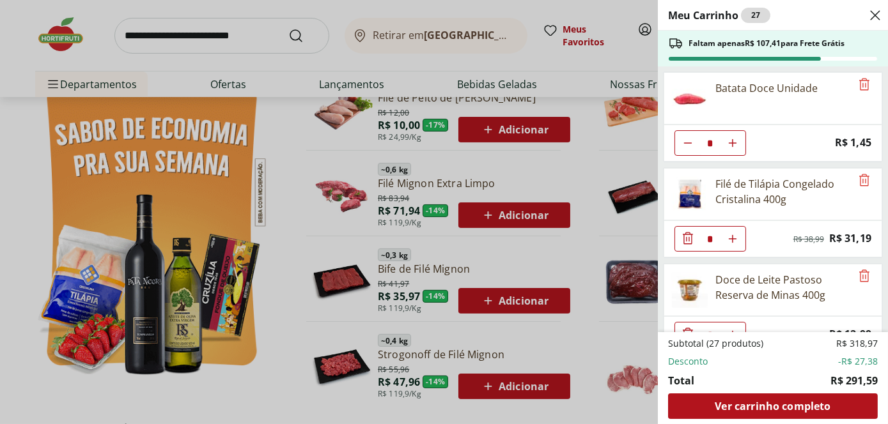
click at [522, 55] on div "Meu Carrinho 27 Faltam apenas R$ 107,41 para Frete Grátis Batata Doce Unidade *…" at bounding box center [444, 212] width 888 height 424
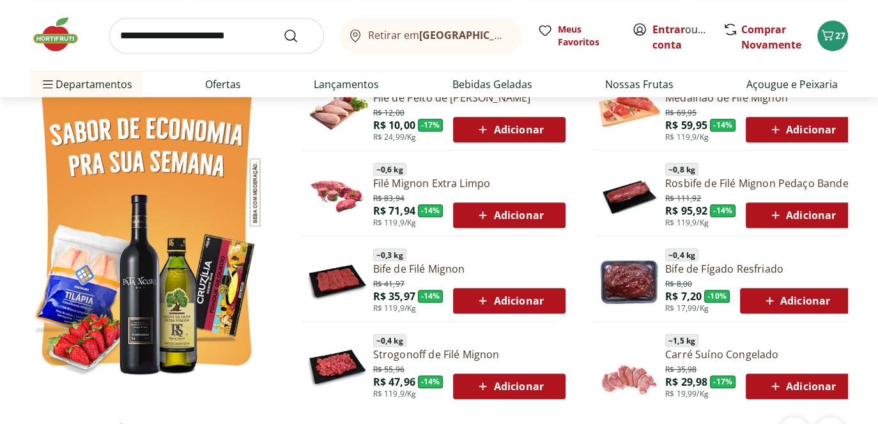
click at [848, 39] on div "Retirar em Rio de Janeiro/RJ Meus Favoritos Entrar ou Criar conta Comprar Novam…" at bounding box center [438, 48] width 869 height 97
click at [835, 35] on span "27" at bounding box center [840, 35] width 10 height 12
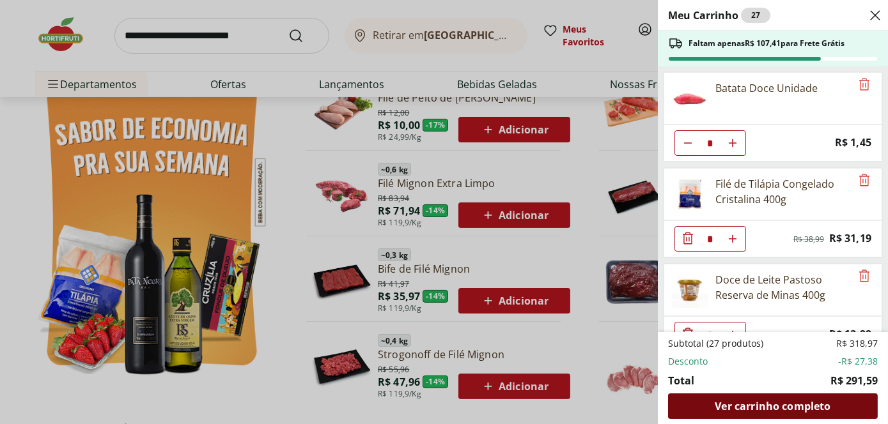
click at [817, 405] on span "Ver carrinho completo" at bounding box center [772, 406] width 116 height 10
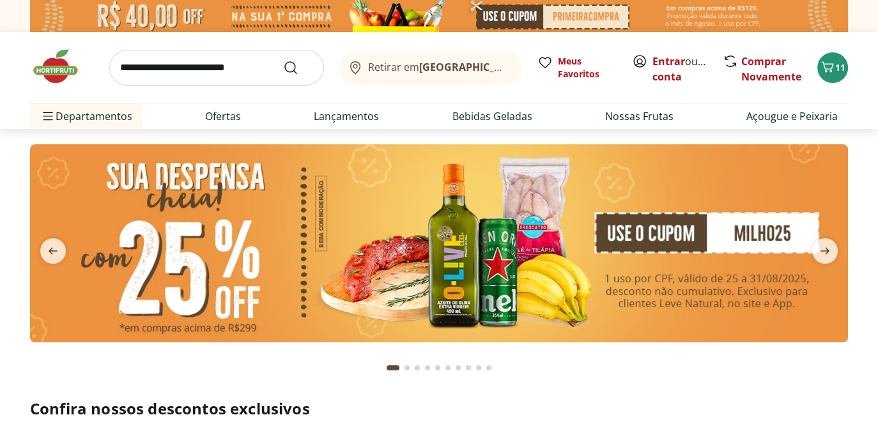
scroll to position [320, 0]
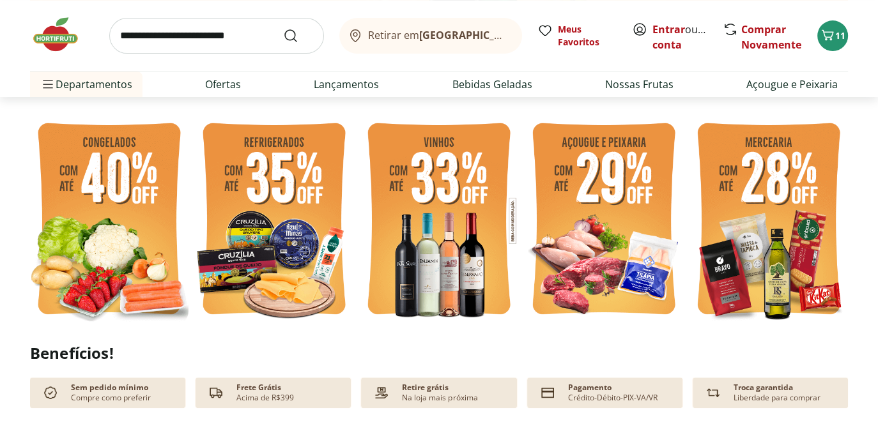
click at [792, 250] on img at bounding box center [769, 221] width 158 height 212
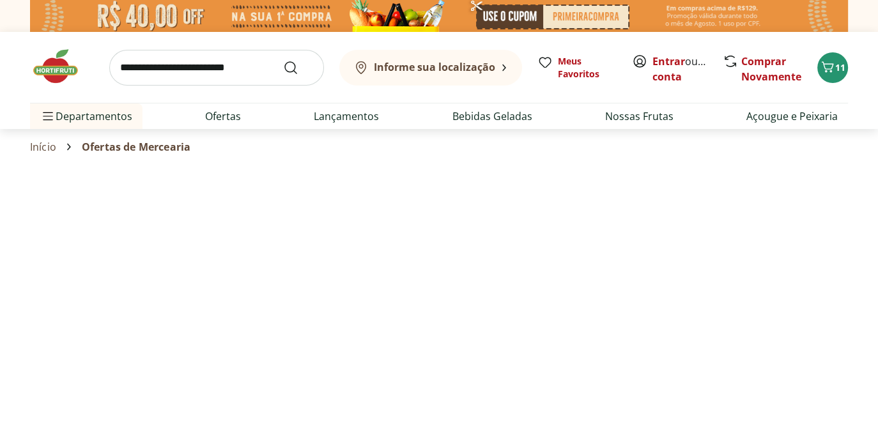
select select "**********"
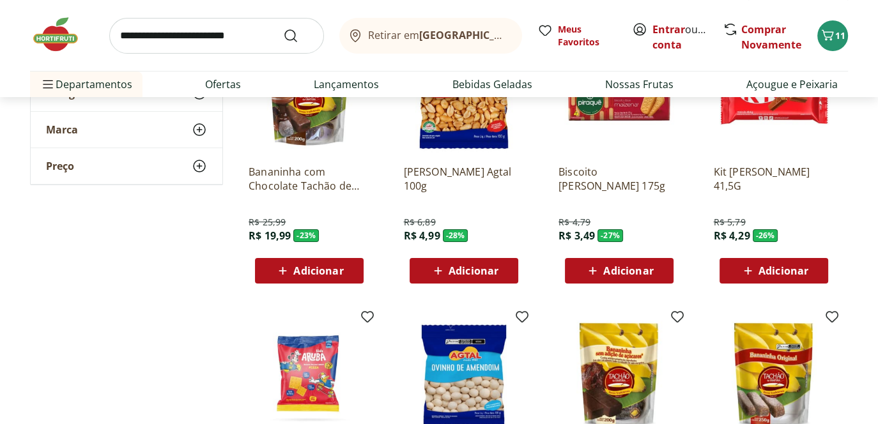
scroll to position [192, 0]
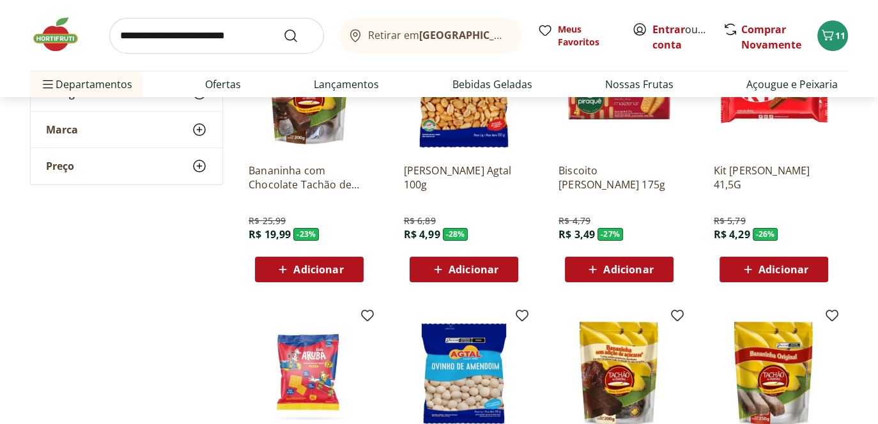
click at [618, 260] on div "Adicionar" at bounding box center [619, 269] width 88 height 23
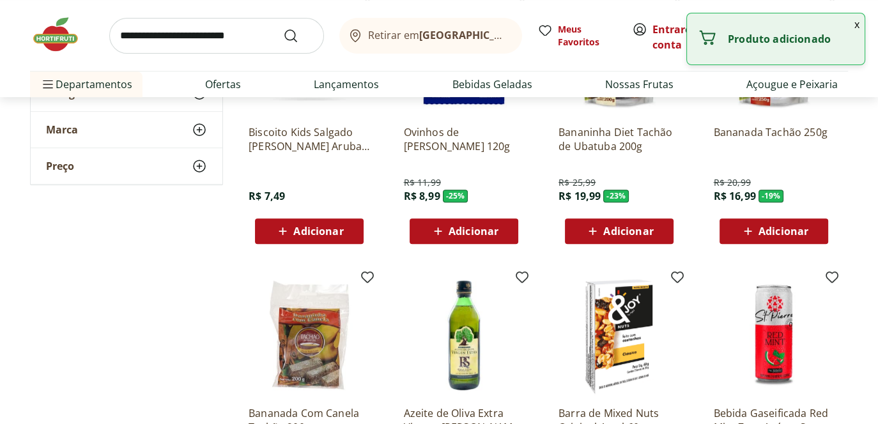
scroll to position [767, 0]
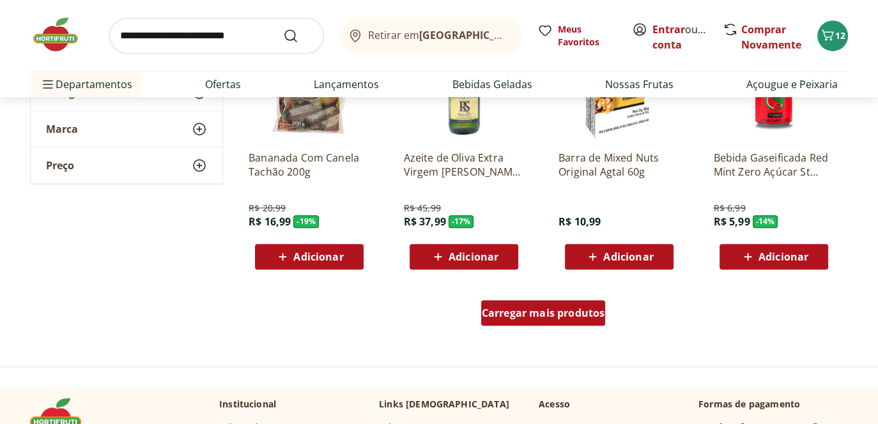
click at [579, 316] on span "Carregar mais produtos" at bounding box center [543, 313] width 123 height 10
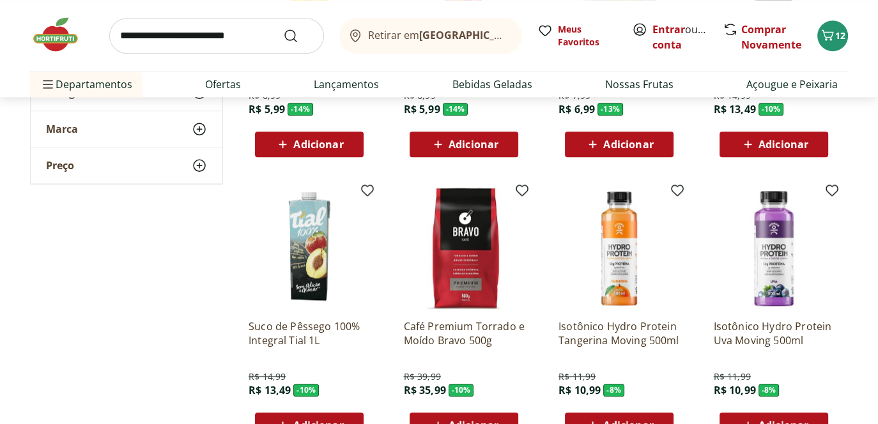
scroll to position [1342, 0]
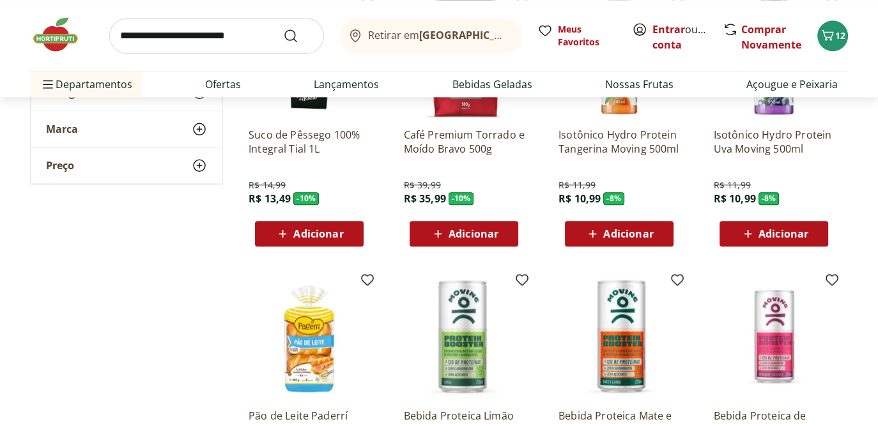
drag, startPoint x: 479, startPoint y: 235, endPoint x: 567, endPoint y: 231, distance: 88.3
click at [479, 235] on span "Adicionar" at bounding box center [474, 234] width 50 height 10
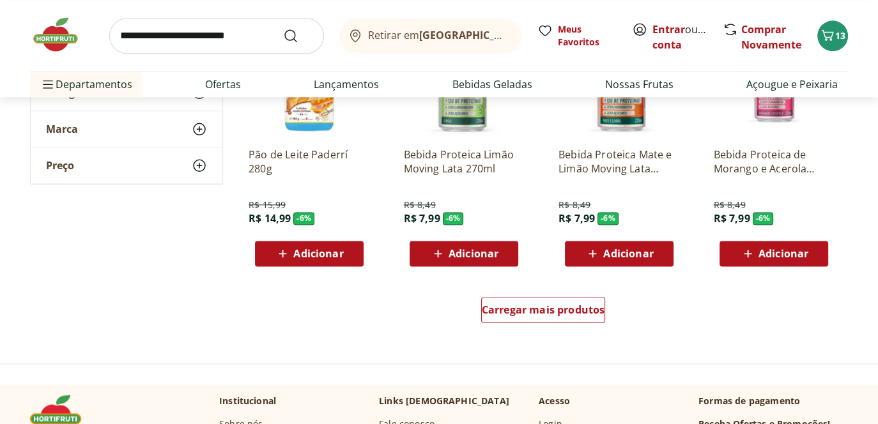
scroll to position [1661, 0]
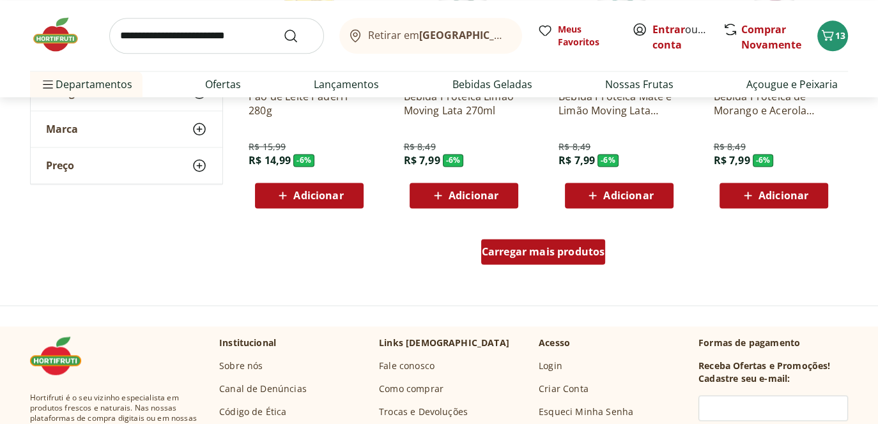
click at [585, 252] on span "Carregar mais produtos" at bounding box center [543, 252] width 123 height 10
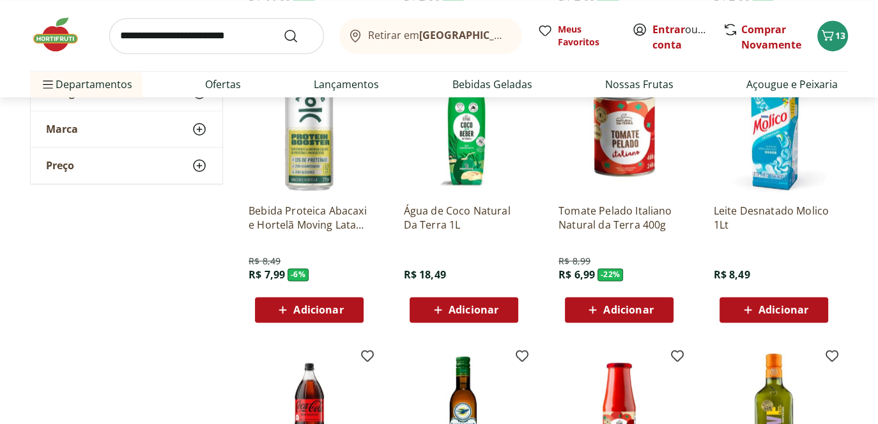
scroll to position [1853, 0]
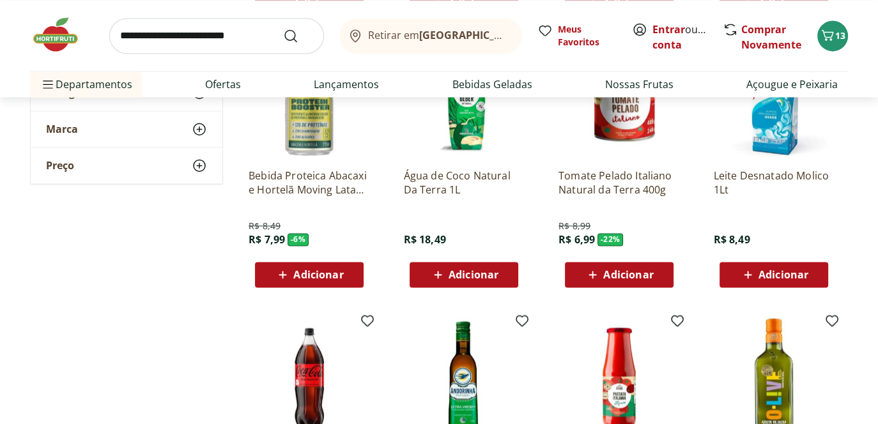
click at [631, 280] on span "Adicionar" at bounding box center [628, 275] width 50 height 10
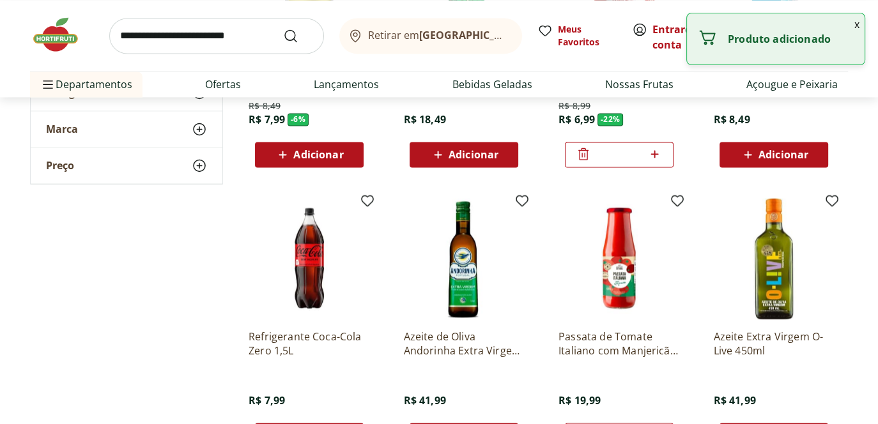
scroll to position [2109, 0]
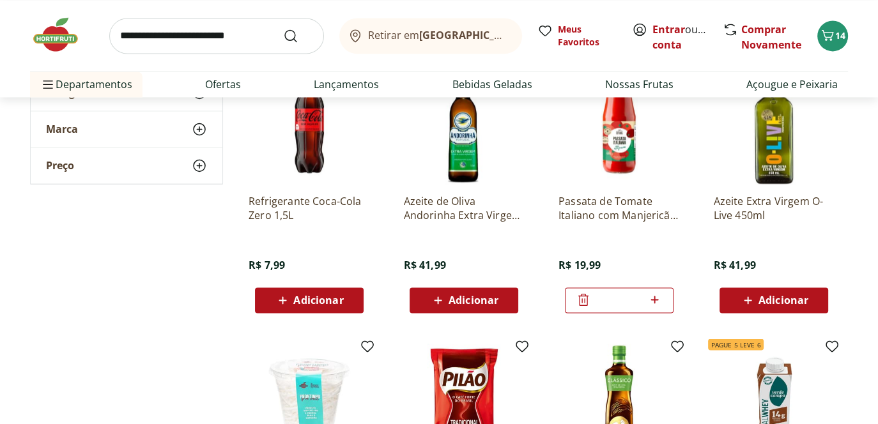
click at [580, 304] on icon at bounding box center [583, 300] width 10 height 12
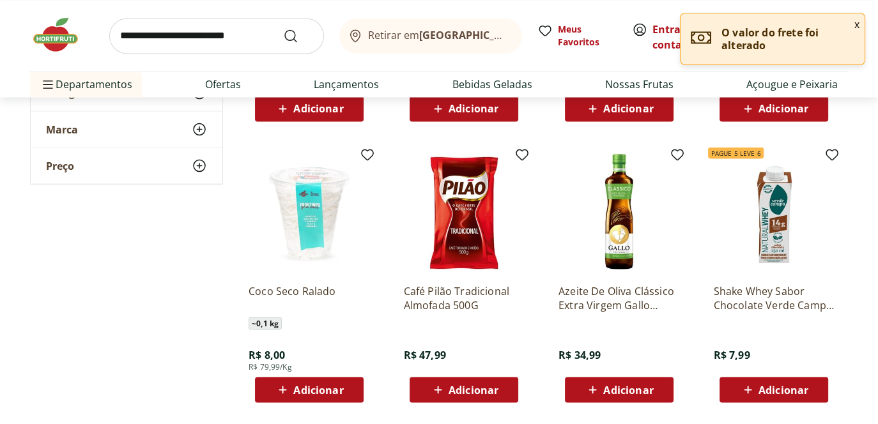
scroll to position [2556, 0]
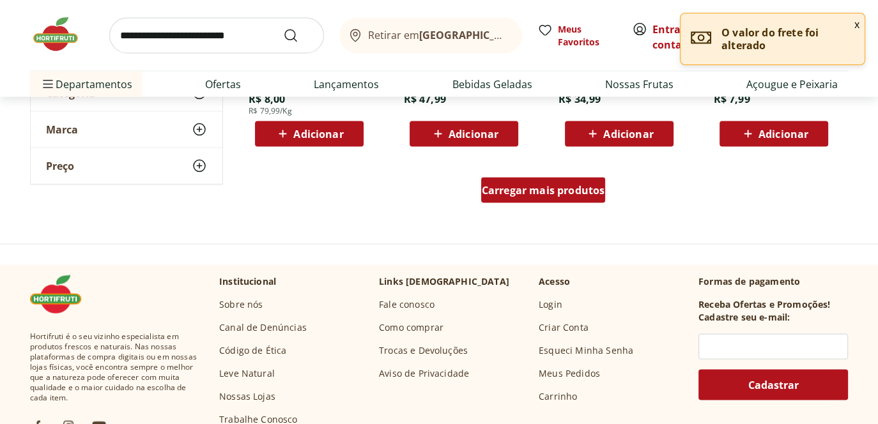
click at [555, 187] on span "Carregar mais produtos" at bounding box center [543, 190] width 123 height 10
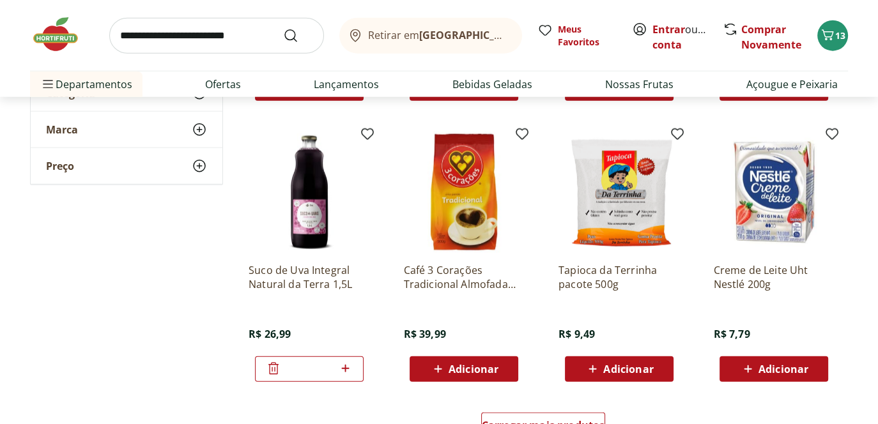
scroll to position [3195, 0]
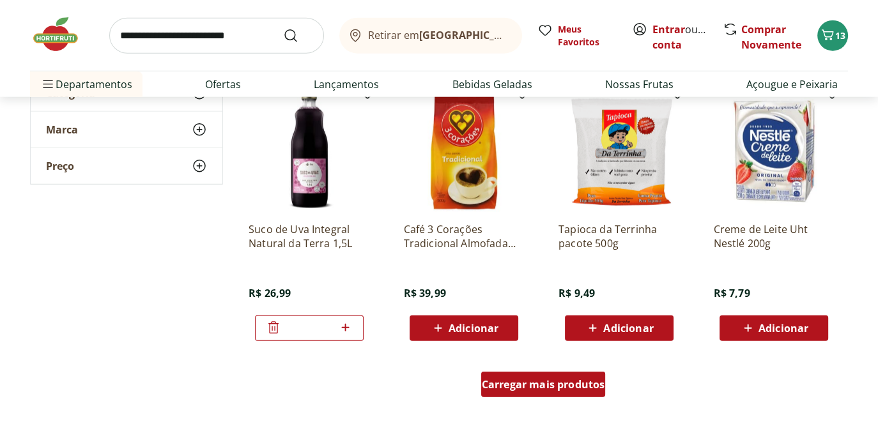
click at [563, 382] on span "Carregar mais produtos" at bounding box center [543, 385] width 123 height 10
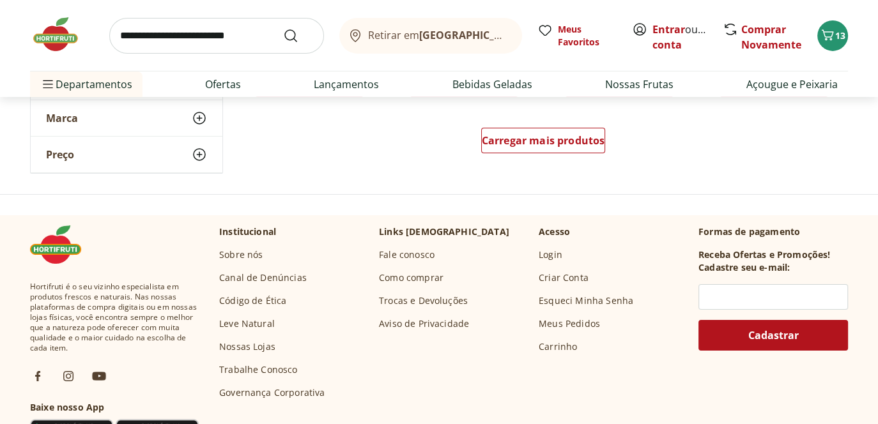
scroll to position [4154, 0]
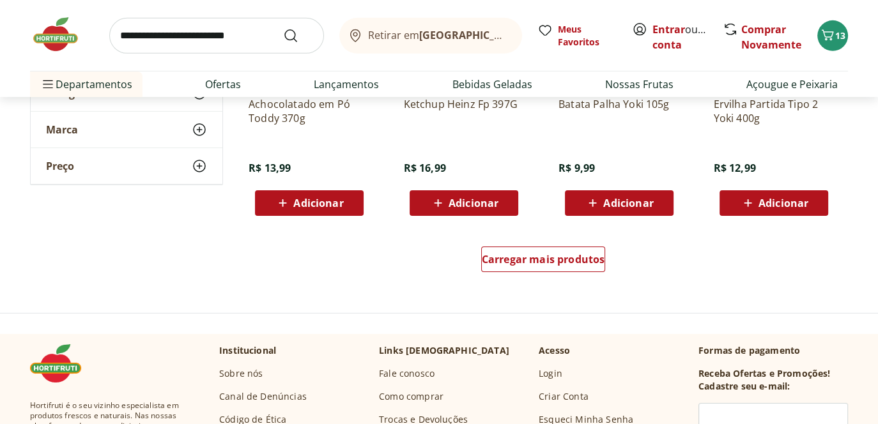
click at [219, 29] on input "search" at bounding box center [216, 36] width 215 height 36
type input "*******"
click at [283, 28] on button "Submit Search" at bounding box center [298, 35] width 31 height 15
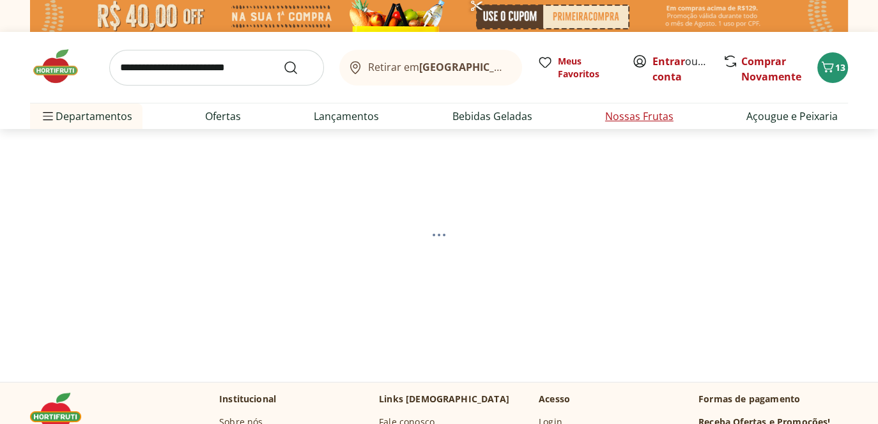
select select "**********"
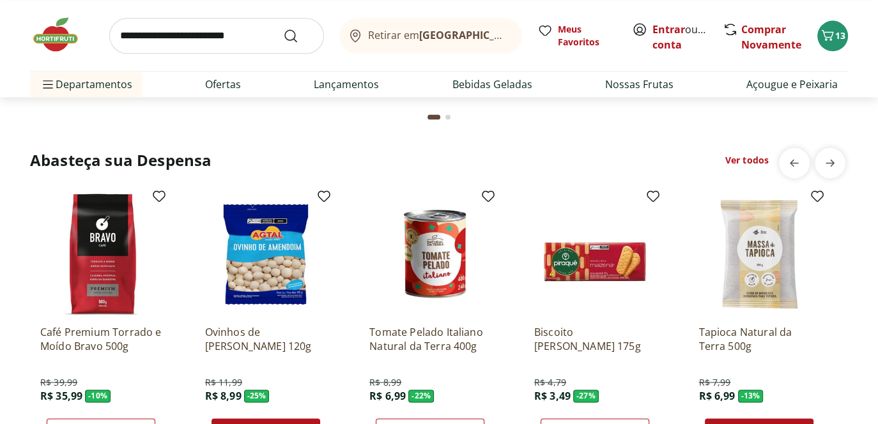
scroll to position [1661, 0]
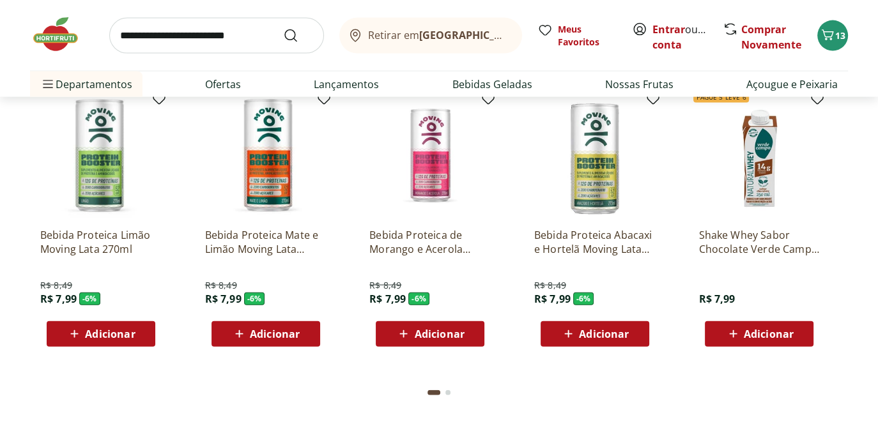
scroll to position [3003, 0]
